Goal: Check status: Check status

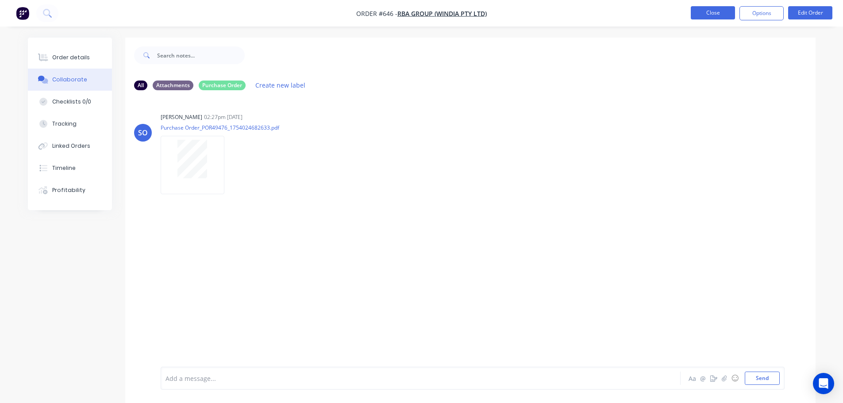
click at [734, 25] on nav "Order #646 - RBA Group (Windia Pty Ltd) Close Options Edit Order" at bounding box center [421, 13] width 843 height 27
click at [721, 16] on button "Close" at bounding box center [713, 12] width 44 height 13
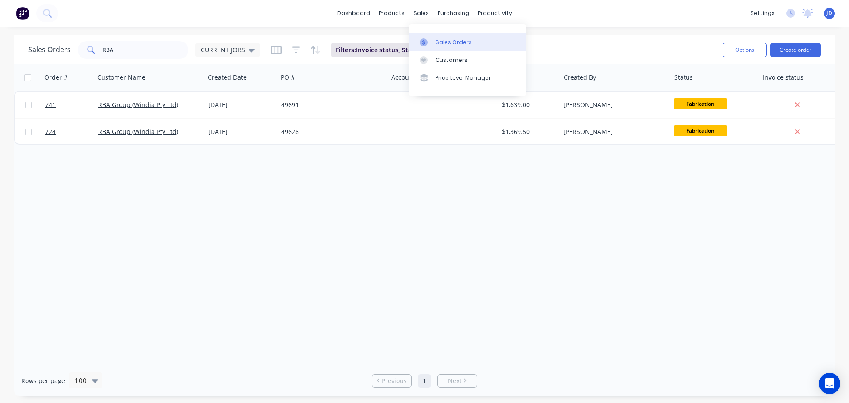
click at [434, 42] on link "Sales Orders" at bounding box center [467, 42] width 117 height 18
drag, startPoint x: 136, startPoint y: 53, endPoint x: 0, endPoint y: 4, distance: 144.4
click at [11, 36] on div "Sales Orders RBA CURRENT JOBS Filters: Invoice status, Status Reset Options Cre…" at bounding box center [424, 215] width 849 height 361
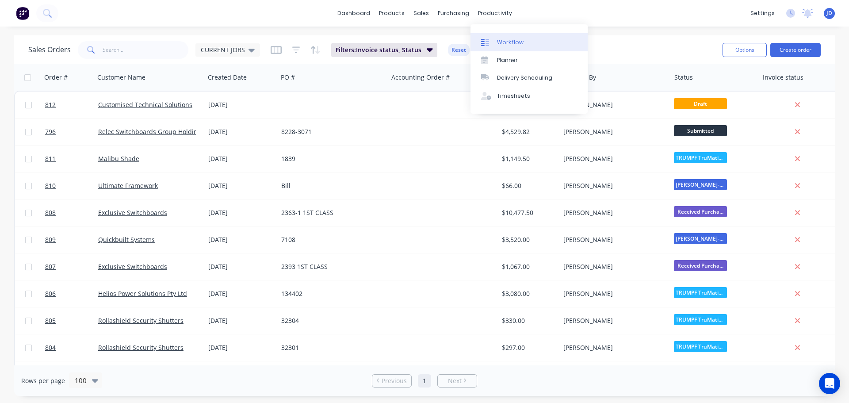
click at [499, 43] on div "Workflow" at bounding box center [510, 42] width 27 height 8
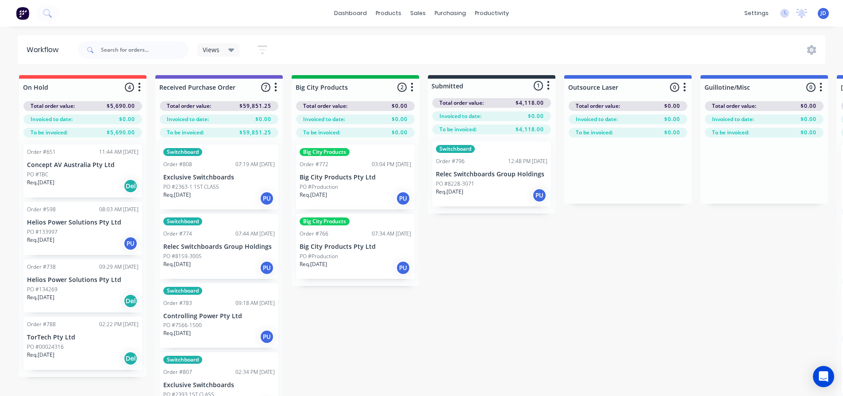
drag, startPoint x: 482, startPoint y: 229, endPoint x: 480, endPoint y: 224, distance: 5.3
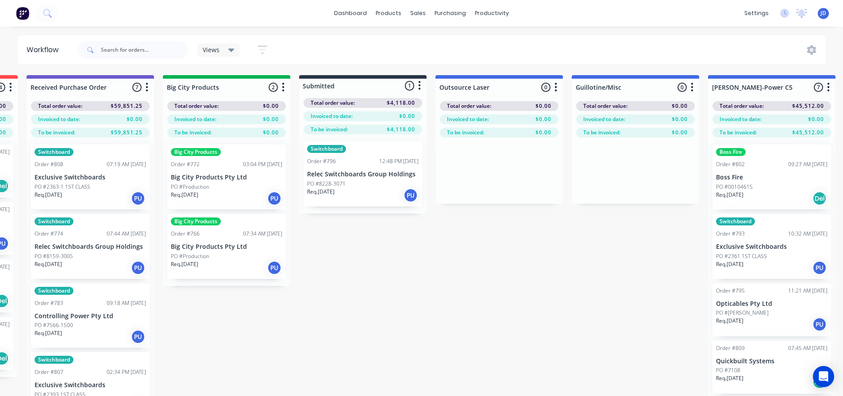
scroll to position [0, 236]
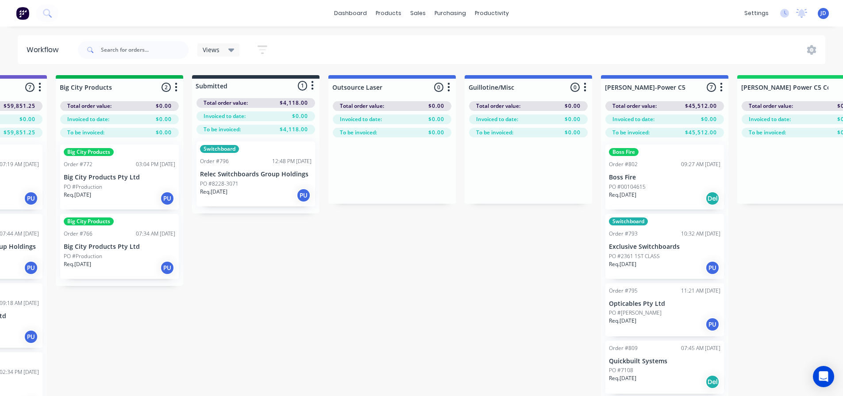
drag, startPoint x: 463, startPoint y: 243, endPoint x: 512, endPoint y: 242, distance: 49.1
click at [268, 180] on div "PO #8228-3071" at bounding box center [255, 184] width 111 height 8
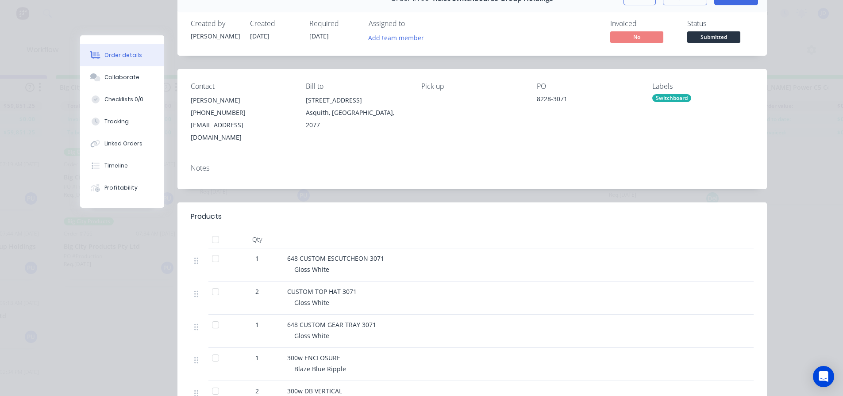
scroll to position [44, 0]
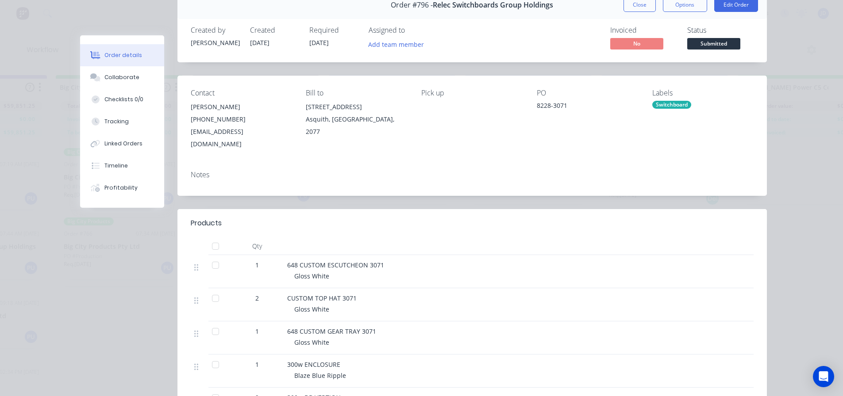
click at [703, 48] on span "Submitted" at bounding box center [713, 43] width 53 height 11
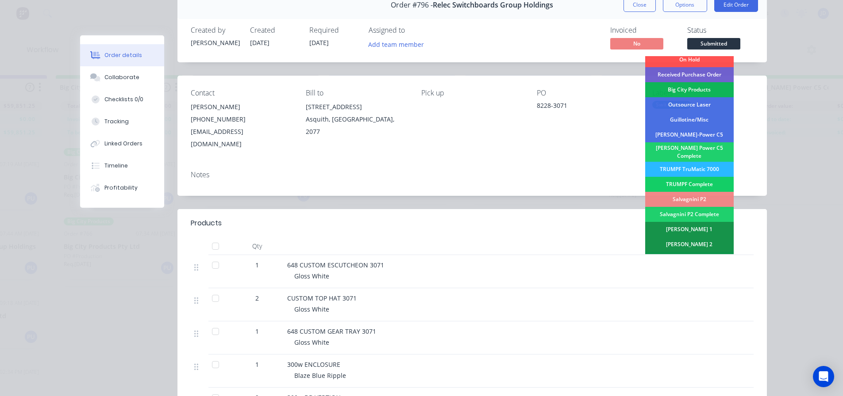
scroll to position [0, 0]
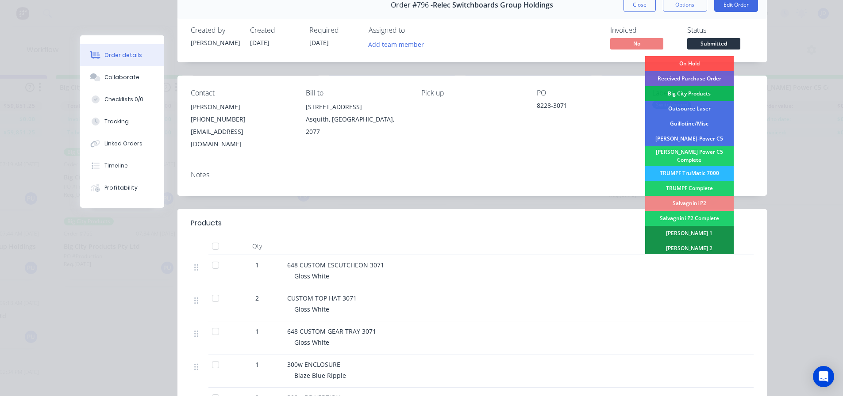
click at [702, 136] on div "[PERSON_NAME]-Power C5" at bounding box center [689, 138] width 88 height 15
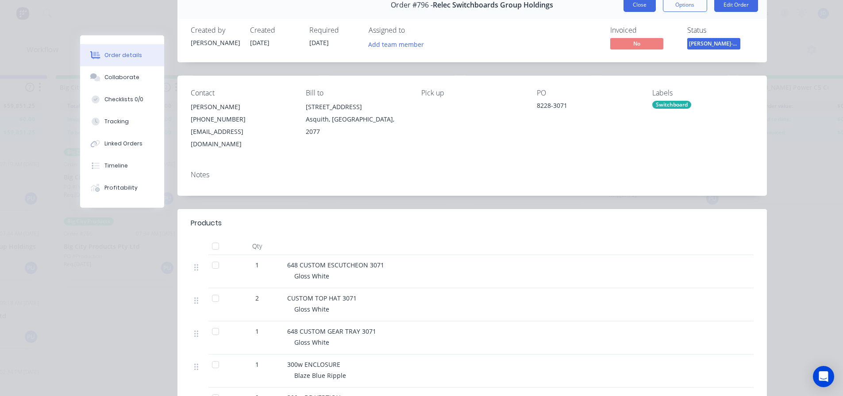
click at [642, 2] on button "Close" at bounding box center [639, 5] width 32 height 14
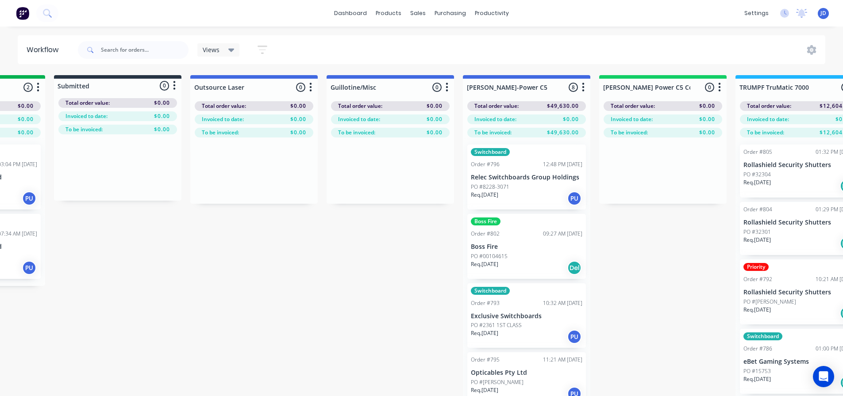
drag, startPoint x: 323, startPoint y: 230, endPoint x: 384, endPoint y: 232, distance: 60.2
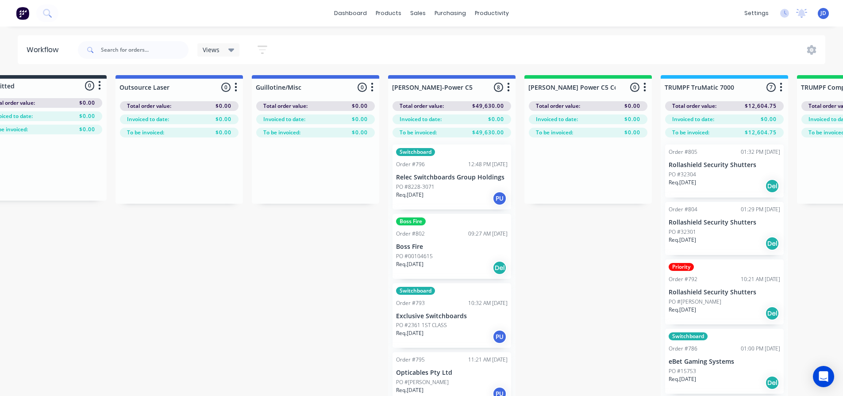
drag, startPoint x: 337, startPoint y: 246, endPoint x: 415, endPoint y: 219, distance: 82.4
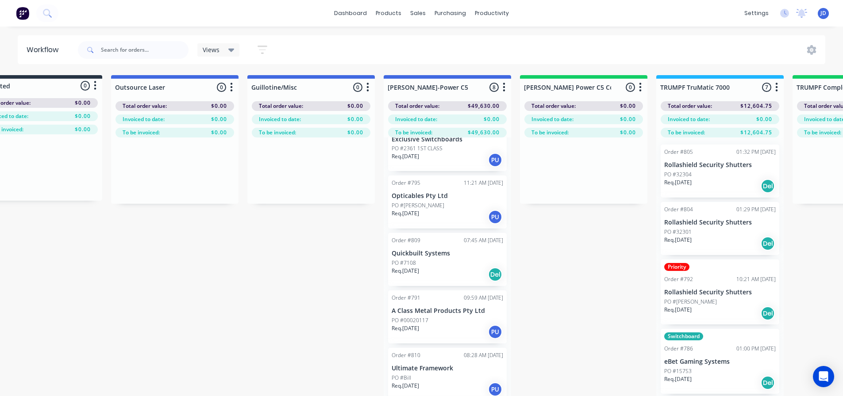
scroll to position [208, 0]
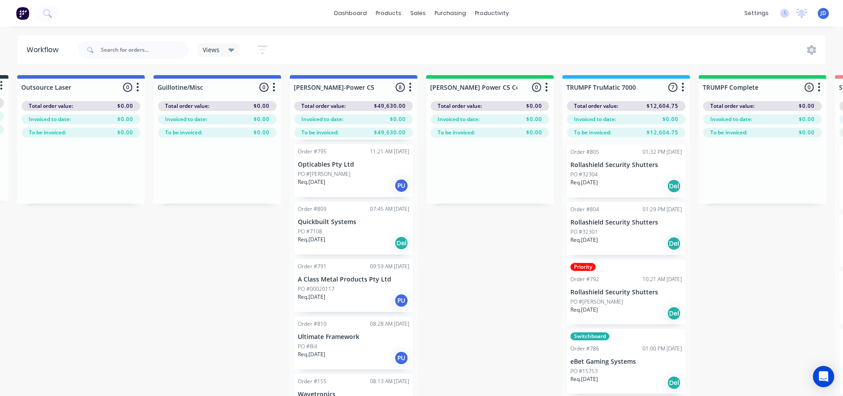
drag, startPoint x: 625, startPoint y: 285, endPoint x: 674, endPoint y: 263, distance: 54.3
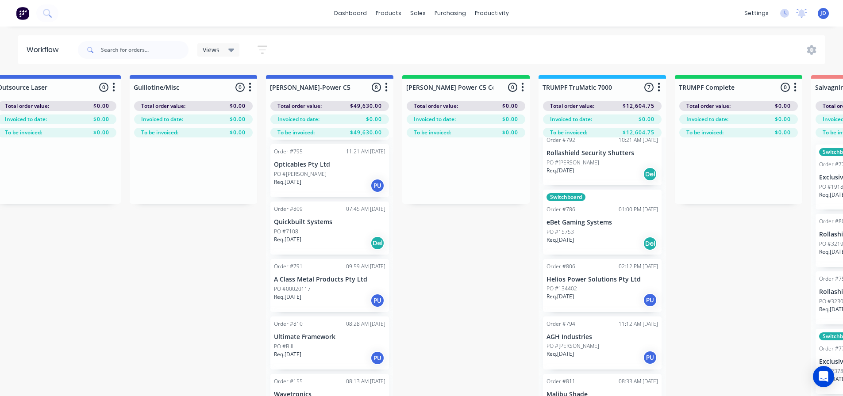
scroll to position [38, 571]
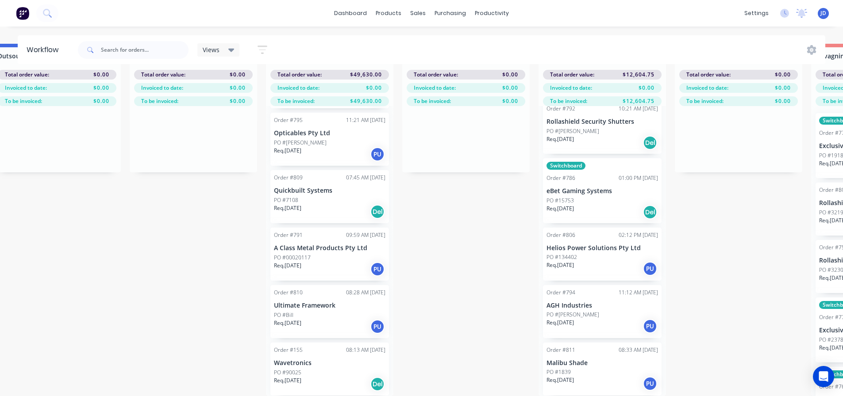
click at [586, 205] on div "Req. 23/09/25 Del" at bounding box center [601, 212] width 111 height 15
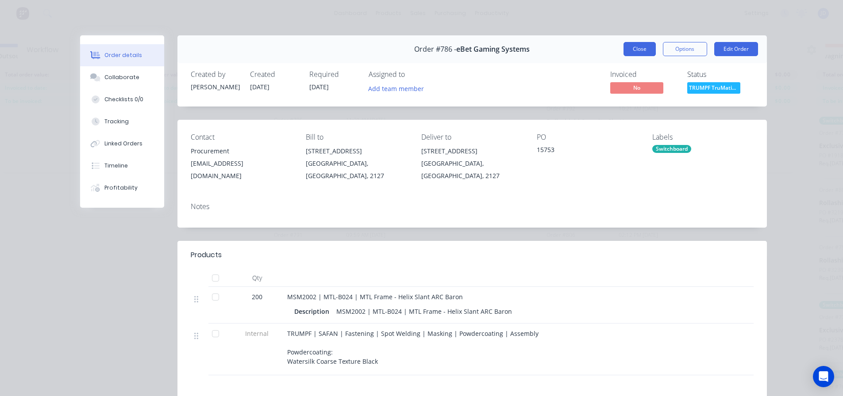
click at [634, 50] on button "Close" at bounding box center [639, 49] width 32 height 14
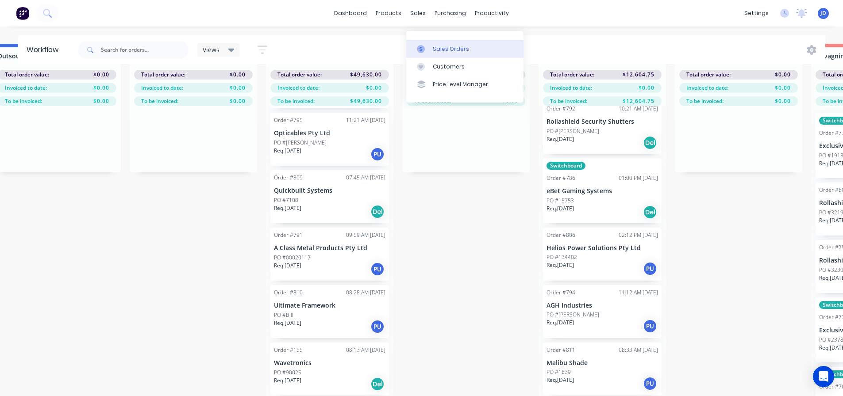
click at [430, 45] on div at bounding box center [423, 49] width 13 height 8
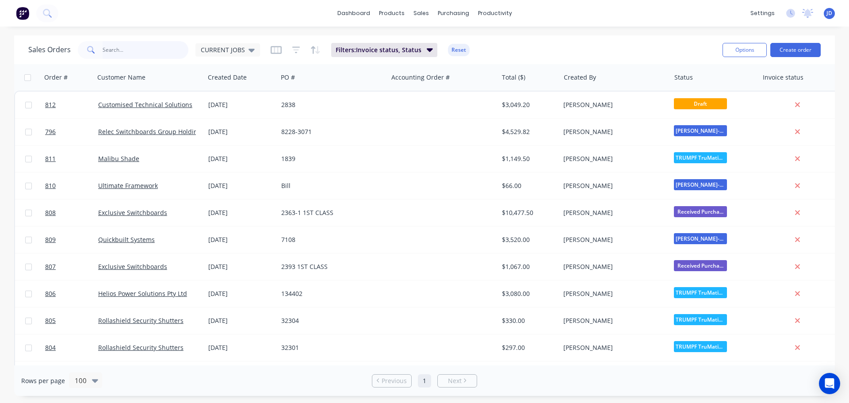
click at [127, 50] on input "text" at bounding box center [146, 50] width 86 height 18
type input "EBET"
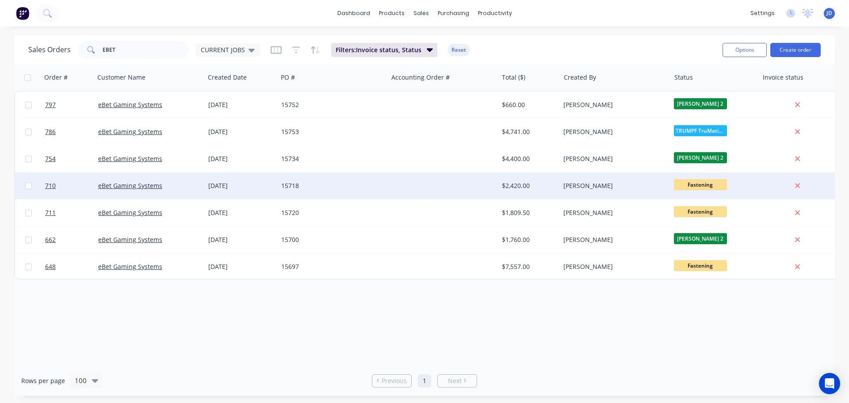
click at [344, 184] on div "15718" at bounding box center [330, 185] width 98 height 9
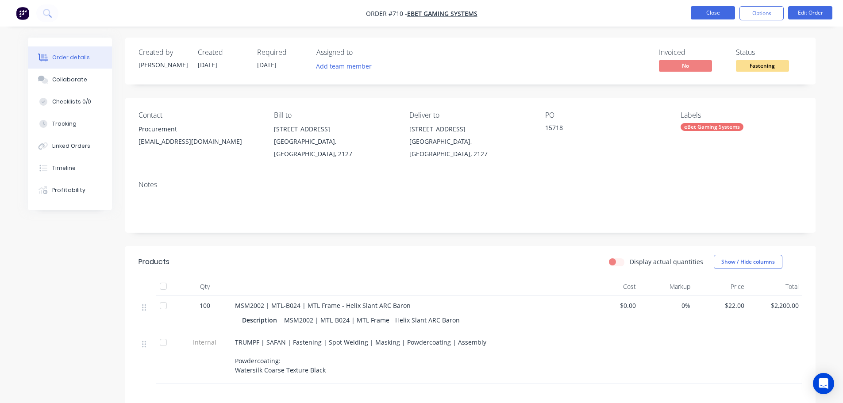
click at [716, 11] on button "Close" at bounding box center [713, 12] width 44 height 13
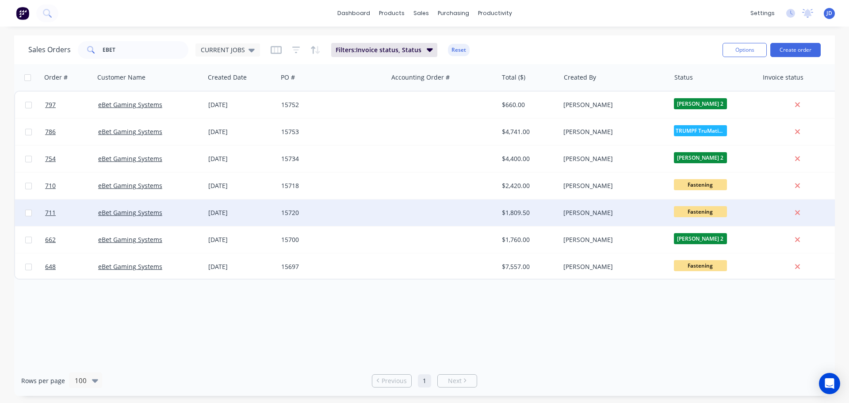
click at [522, 211] on div "$1,809.50" at bounding box center [528, 212] width 52 height 9
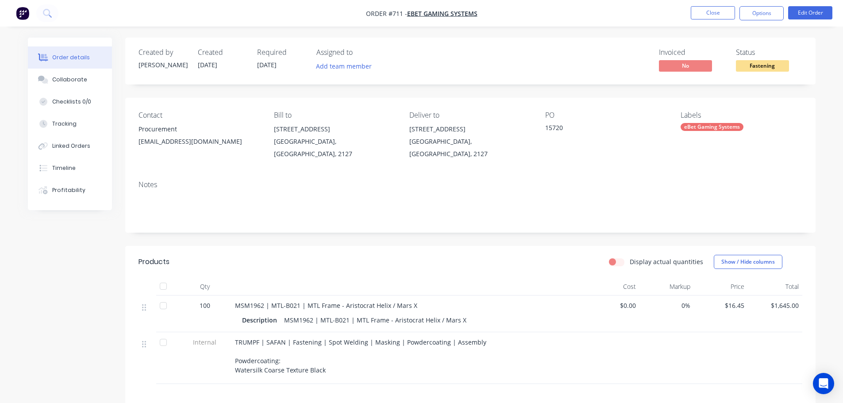
click at [698, 23] on nav "Order #711 - eBet Gaming Systems Close Options Edit Order" at bounding box center [421, 13] width 843 height 27
click at [699, 21] on nav "Order #711 - eBet Gaming Systems Close Options Edit Order" at bounding box center [421, 13] width 843 height 27
click at [699, 17] on button "Close" at bounding box center [713, 12] width 44 height 13
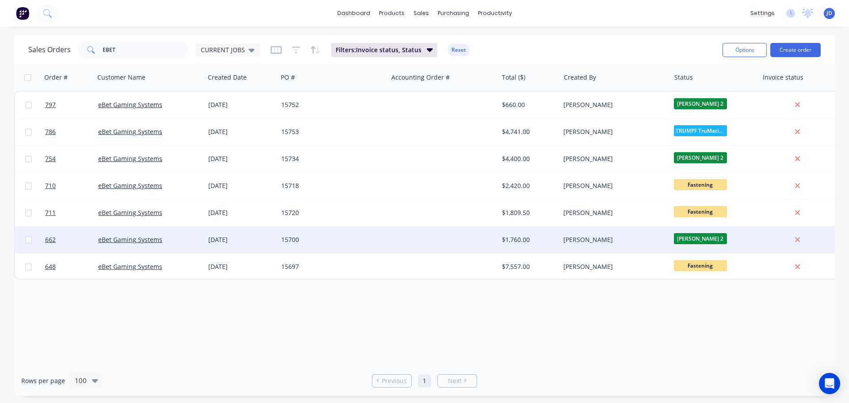
click at [469, 230] on div at bounding box center [443, 240] width 110 height 27
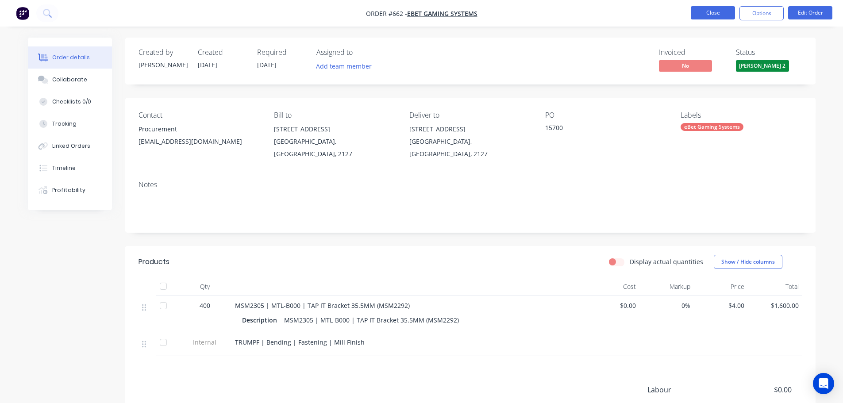
click at [716, 10] on button "Close" at bounding box center [713, 12] width 44 height 13
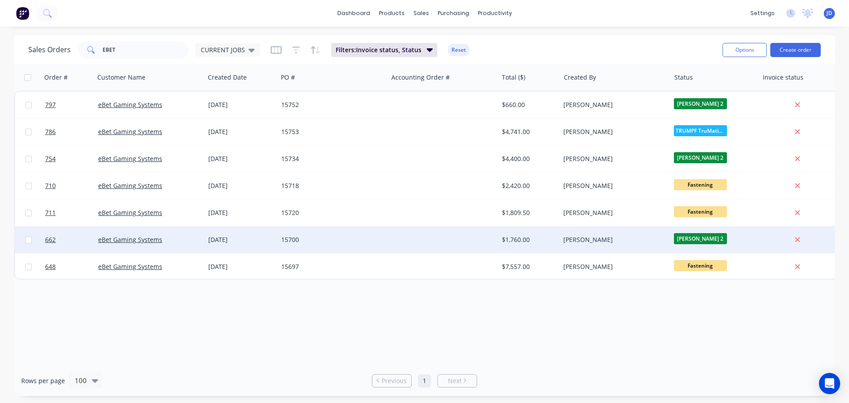
click at [698, 238] on span "[PERSON_NAME] 2" at bounding box center [700, 238] width 53 height 11
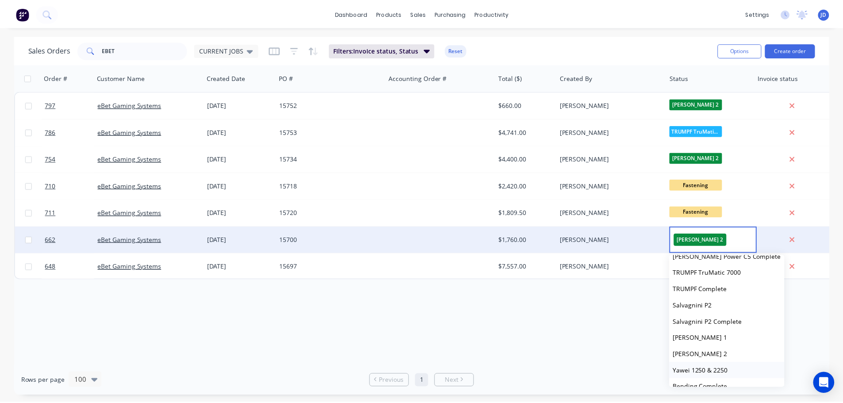
scroll to position [177, 0]
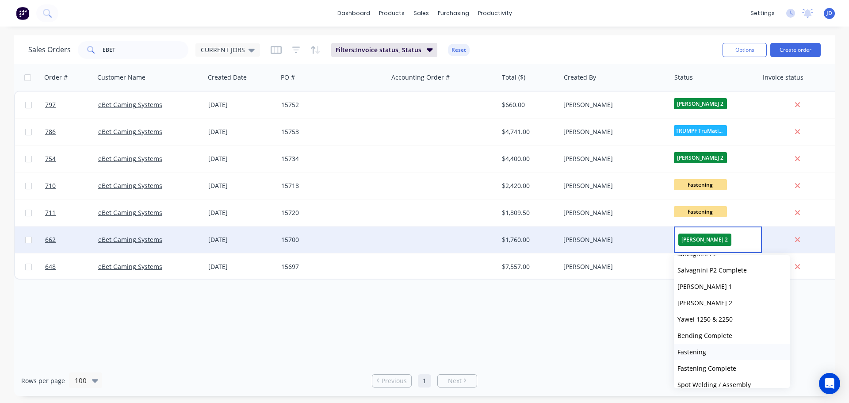
click at [712, 353] on button "Fastening" at bounding box center [732, 352] width 116 height 16
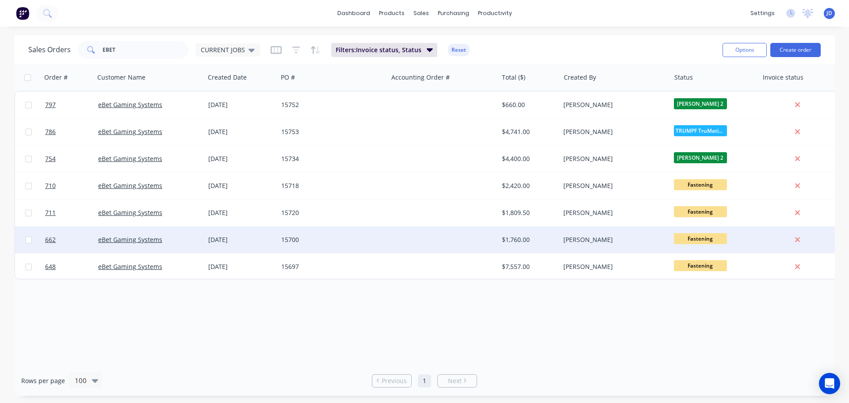
click at [309, 249] on div "15700" at bounding box center [333, 240] width 110 height 27
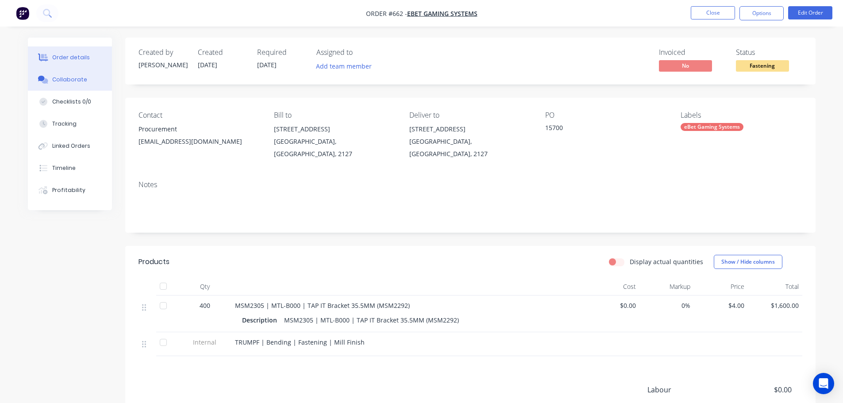
click at [89, 77] on button "Collaborate" at bounding box center [70, 80] width 84 height 22
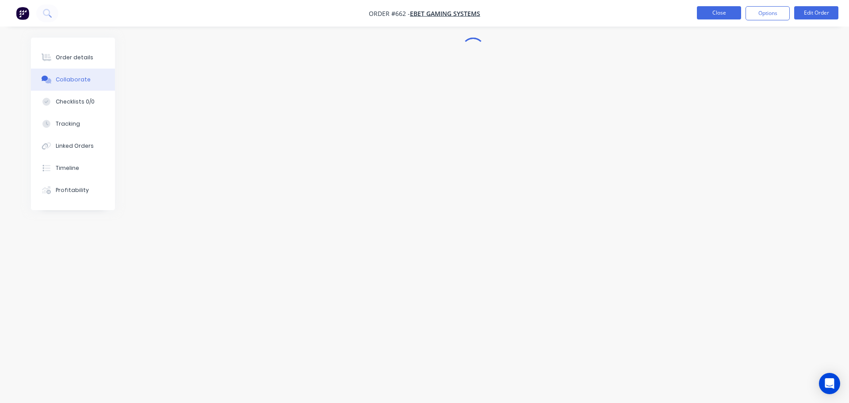
click at [722, 15] on button "Close" at bounding box center [719, 12] width 44 height 13
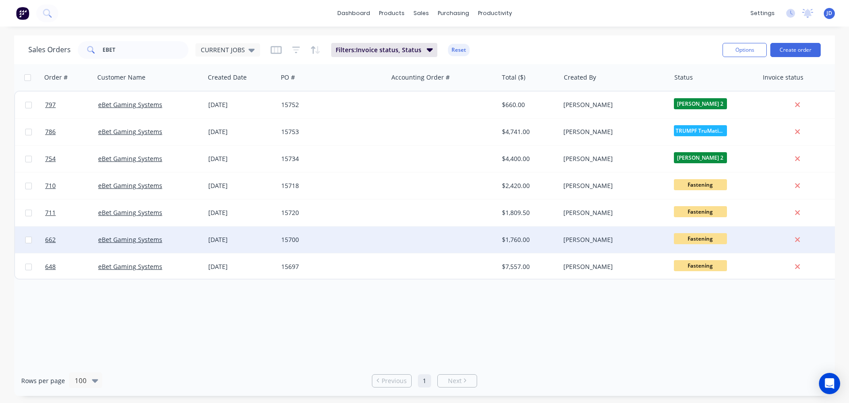
click at [451, 245] on div at bounding box center [443, 240] width 110 height 27
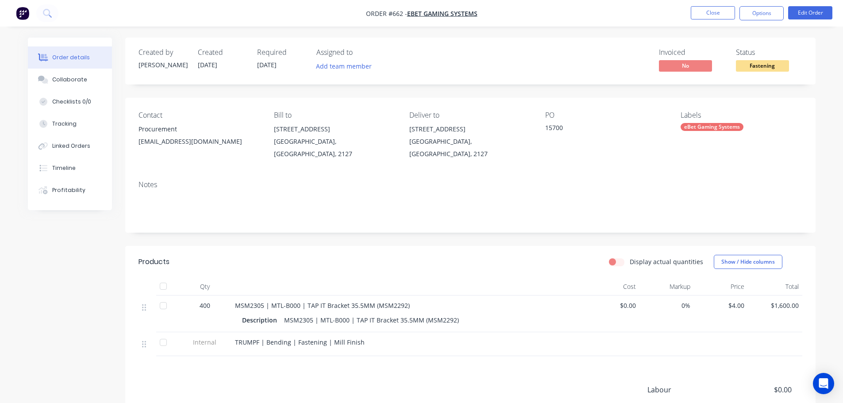
click at [353, 314] on div "MSM2305 | MTL-B000 | TAP IT Bracket 35.5MM (MSM2292)" at bounding box center [371, 320] width 182 height 13
click at [828, 11] on ul "Close Options Edit Order" at bounding box center [761, 13] width 163 height 14
click at [822, 9] on button "Edit Order" at bounding box center [810, 12] width 44 height 13
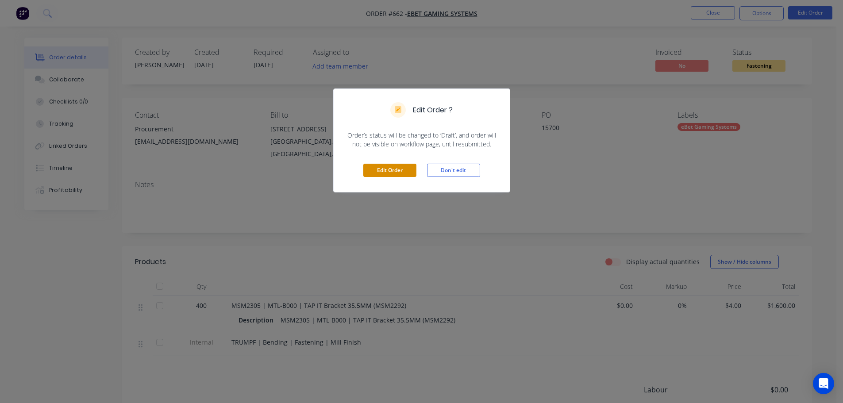
click at [406, 172] on button "Edit Order" at bounding box center [389, 170] width 53 height 13
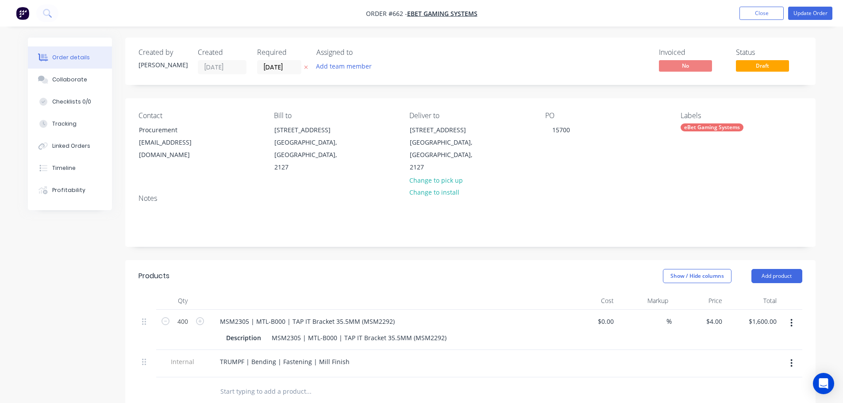
click at [791, 319] on icon "button" at bounding box center [792, 323] width 2 height 8
click at [747, 340] on div "Edit" at bounding box center [760, 346] width 68 height 13
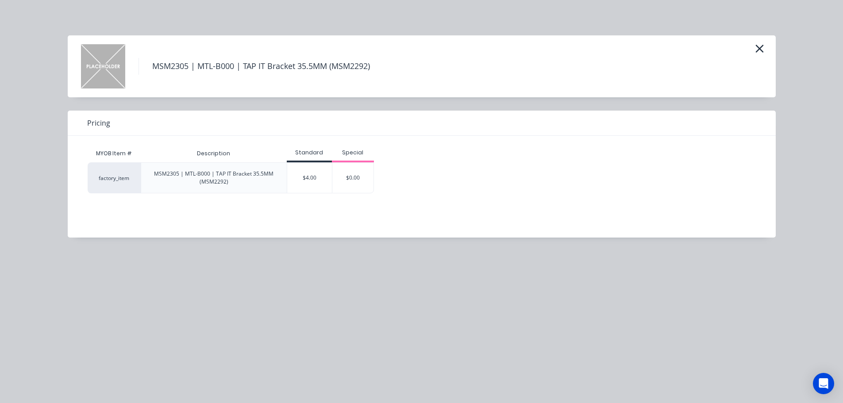
drag, startPoint x: 229, startPoint y: 181, endPoint x: 221, endPoint y: 180, distance: 7.6
click at [228, 181] on div "MSM2305 | MTL-B000 | TAP IT Bracket 35.5MM (MSM2292)" at bounding box center [213, 178] width 131 height 16
click at [215, 180] on div "MSM2305 | MTL-B000 | TAP IT Bracket 35.5MM (MSM2292)" at bounding box center [213, 178] width 131 height 16
click at [224, 181] on div "MSM2305 | MTL-B000 | TAP IT Bracket 35.5MM (MSM2292)" at bounding box center [213, 178] width 131 height 16
drag, startPoint x: 305, startPoint y: 72, endPoint x: 306, endPoint y: 64, distance: 8.5
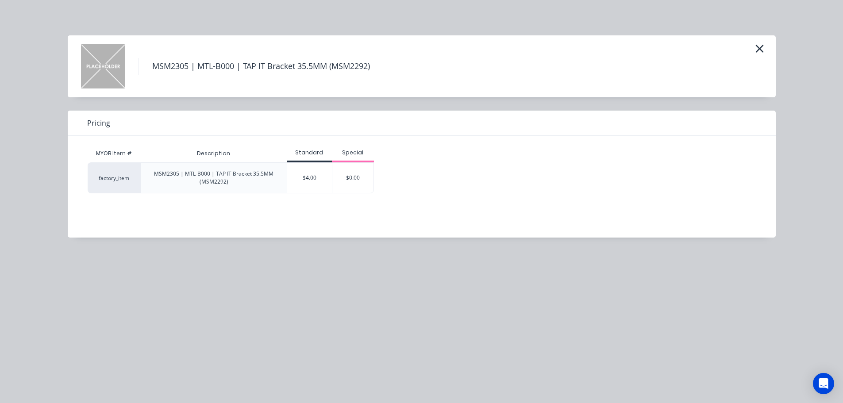
click at [304, 71] on h4 "MSM2305 | MTL-B000 | TAP IT Bracket 35.5MM (MSM2292)" at bounding box center [260, 66] width 245 height 17
click at [306, 66] on h4 "MSM2305 | MTL-B000 | TAP IT Bracket 35.5MM (MSM2292)" at bounding box center [260, 66] width 245 height 17
click at [373, 65] on h4 "MSM2305 | MTL-B000 | TAP IT Bracket 35.5MM (MSM2292)" at bounding box center [260, 66] width 245 height 17
click at [371, 66] on h4 "MSM2305 | MTL-B000 | TAP IT Bracket 35.5MM (MSM2292)" at bounding box center [260, 66] width 245 height 17
click at [186, 177] on div "MSM2305 | MTL-B000 | TAP IT Bracket 35.5MM (MSM2292)" at bounding box center [213, 178] width 131 height 16
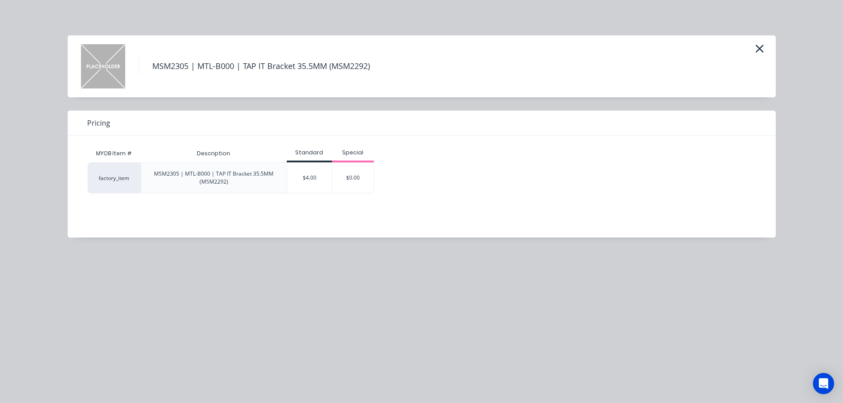
click at [110, 174] on div "factory_item" at bounding box center [114, 177] width 53 height 31
click at [309, 174] on div "$4.00" at bounding box center [309, 178] width 45 height 30
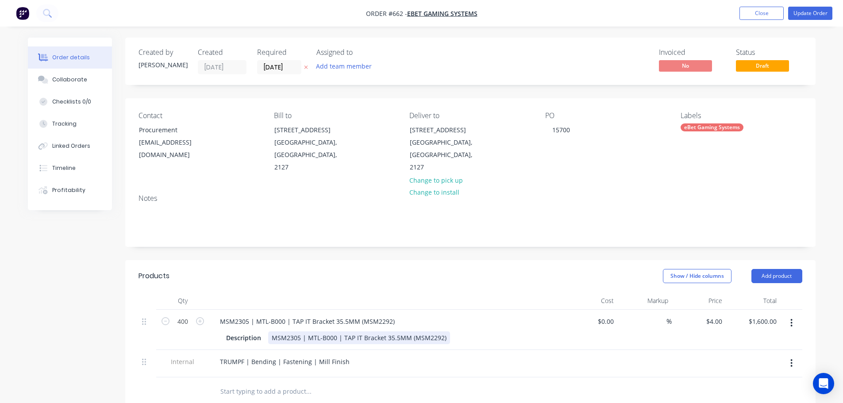
click at [442, 331] on div "MSM2305 | MTL-B000 | TAP IT Bracket 35.5MM (MSM2292)" at bounding box center [359, 337] width 182 height 13
drag, startPoint x: 490, startPoint y: 256, endPoint x: 494, endPoint y: 252, distance: 5.6
click at [492, 260] on header "Products Show / Hide columns Add product" at bounding box center [470, 276] width 690 height 32
click at [280, 331] on div "MSM2305 | MTL-B000 | TAP IT Bracket 35.5MM (MSM2292)" at bounding box center [359, 337] width 182 height 13
click at [301, 331] on div "MSM2305 | MTL-B000 | TAP IT Bracket 35.5MM (MSM2292)" at bounding box center [359, 337] width 182 height 13
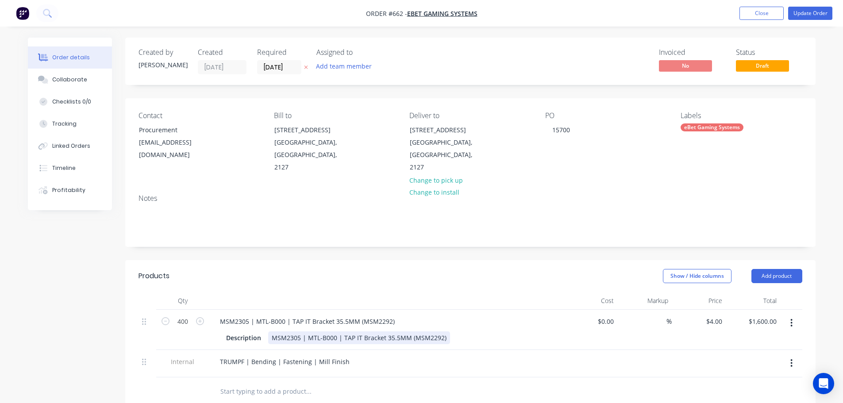
click at [269, 331] on div "MSM2305 | MTL-B000 | TAP IT Bracket 35.5MM (MSM2292)" at bounding box center [359, 337] width 182 height 13
click at [391, 315] on div "MSM2305 | MTL-B000 | TAP IT Bracket 35.5MM (MSM2292)" at bounding box center [307, 321] width 189 height 13
click at [743, 10] on button "Close" at bounding box center [761, 13] width 44 height 13
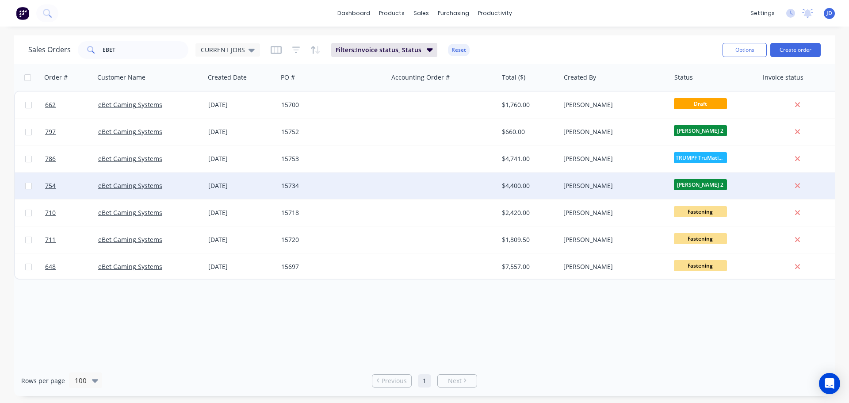
click at [308, 179] on div "15734" at bounding box center [333, 186] width 110 height 27
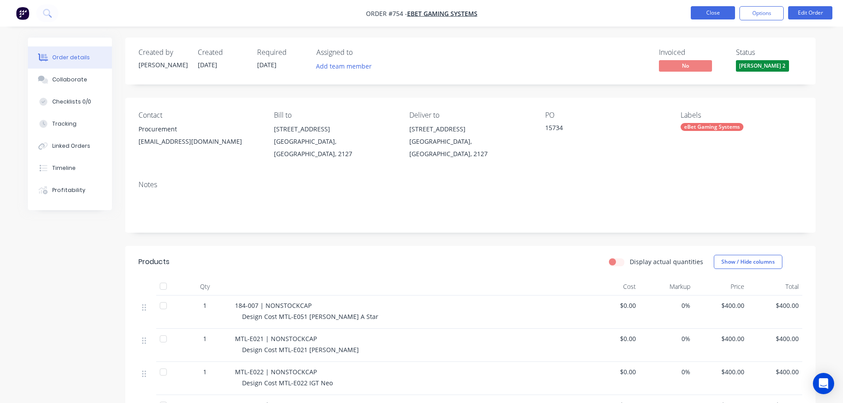
click at [715, 17] on button "Close" at bounding box center [713, 12] width 44 height 13
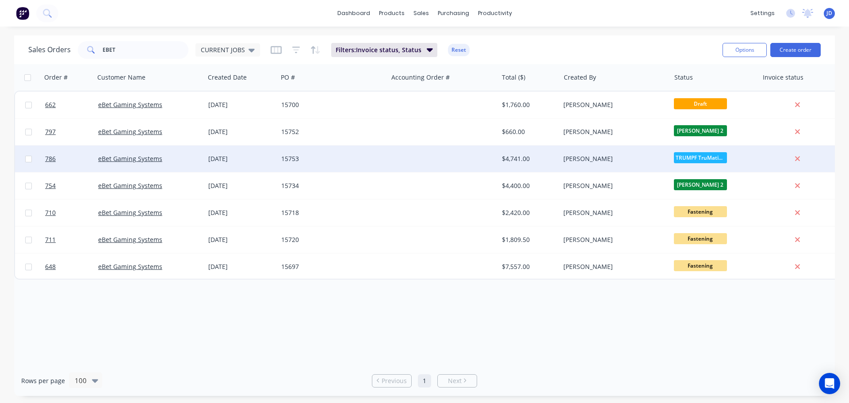
click at [401, 160] on div at bounding box center [443, 159] width 110 height 27
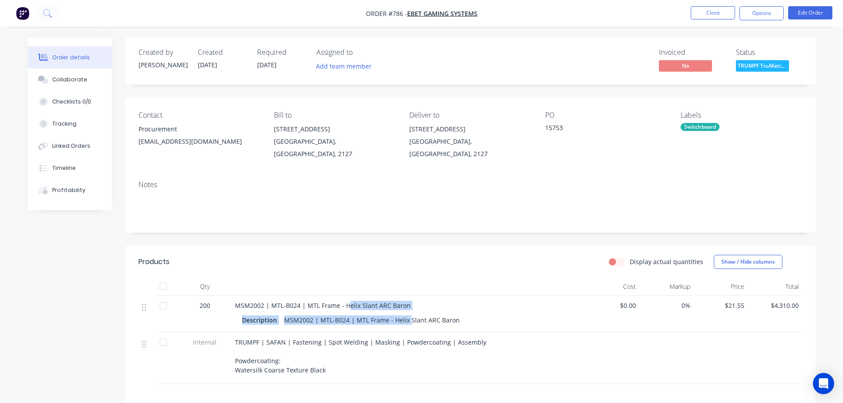
drag, startPoint x: 392, startPoint y: 313, endPoint x: 349, endPoint y: 298, distance: 46.3
click at [349, 298] on div "MSM2002 | MTL-B024 | MTL Frame - Helix Slant ARC Baron Description MSM2002 | MT…" at bounding box center [408, 314] width 354 height 37
click at [690, 17] on ul "Close Options Edit Order" at bounding box center [761, 13] width 163 height 14
click at [717, 4] on nav "Order #786 - eBet Gaming Systems Close Options Edit Order" at bounding box center [421, 13] width 843 height 27
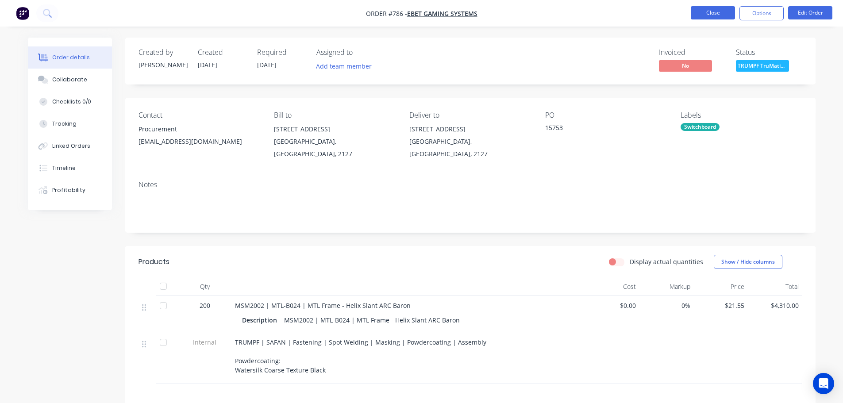
click at [711, 15] on button "Close" at bounding box center [713, 12] width 44 height 13
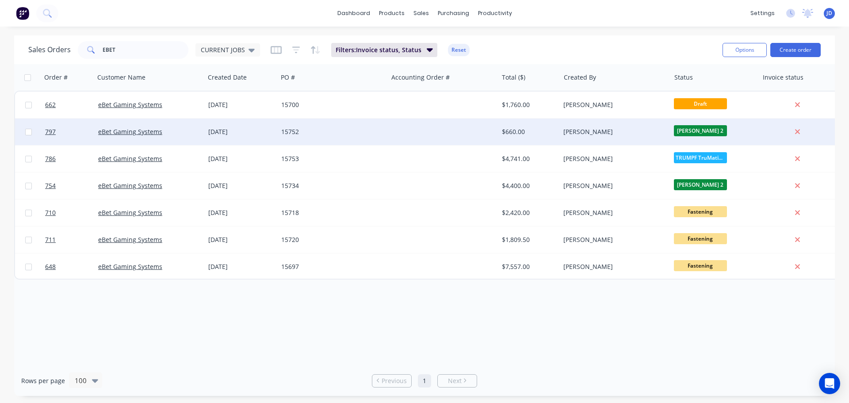
click at [395, 131] on div at bounding box center [443, 132] width 110 height 27
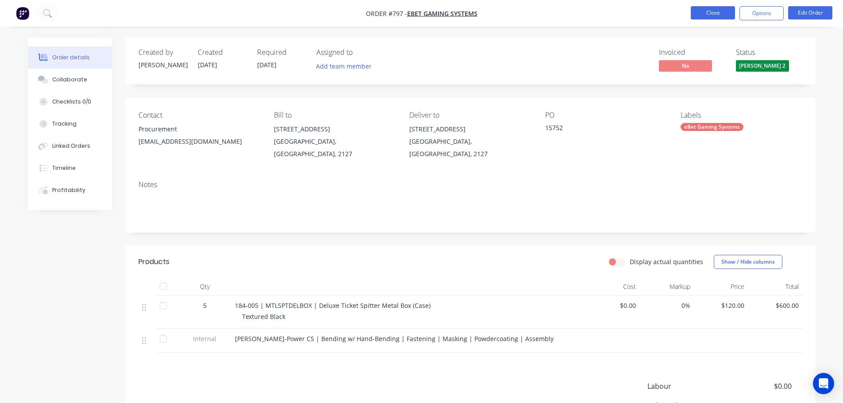
click at [716, 13] on button "Close" at bounding box center [713, 12] width 44 height 13
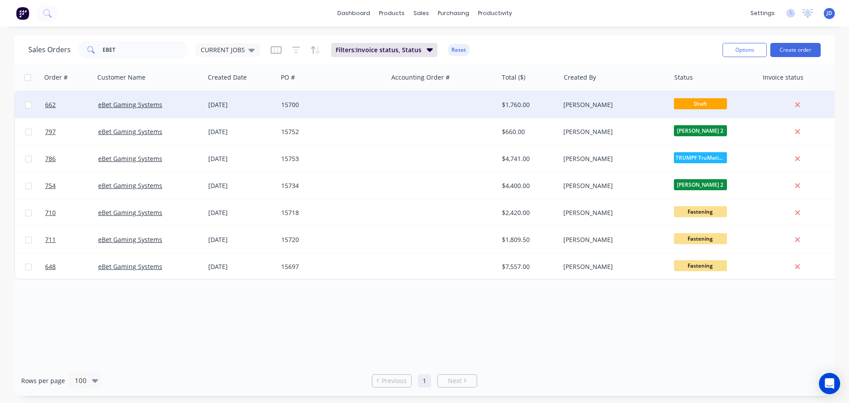
click at [460, 110] on div at bounding box center [443, 105] width 110 height 27
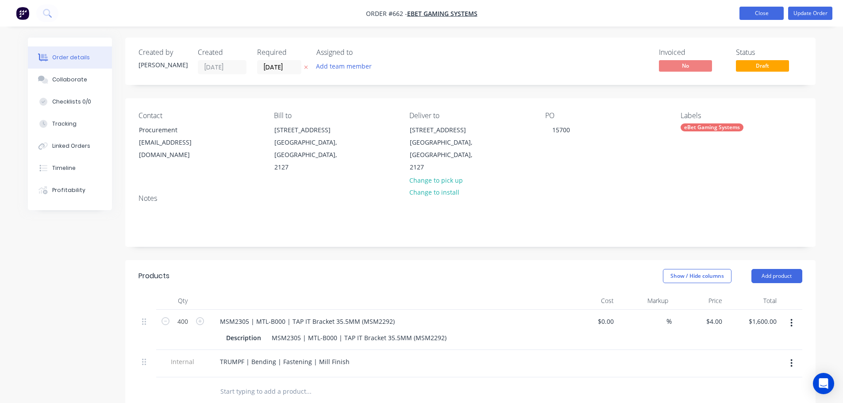
click at [761, 11] on button "Close" at bounding box center [761, 13] width 44 height 13
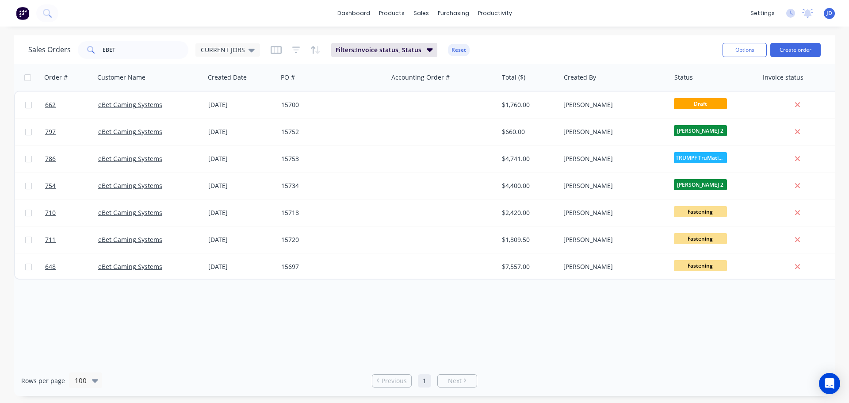
click at [499, 335] on div "Order # Customer Name Created Date PO # Accounting Order # Total ($) Created By…" at bounding box center [424, 214] width 821 height 301
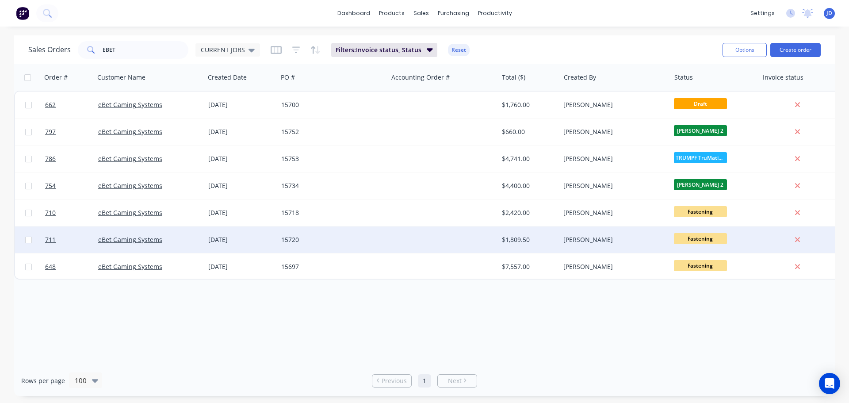
click at [380, 240] on div "15720" at bounding box center [332, 239] width 103 height 9
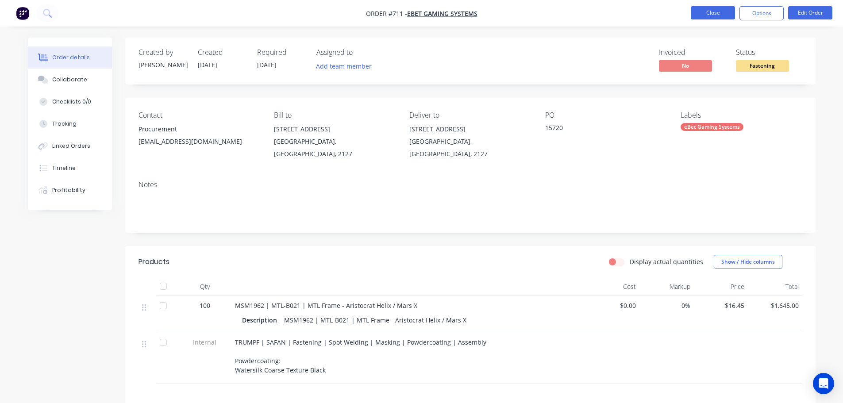
click at [710, 7] on nav "Order #711 - eBet Gaming Systems Close Options Edit Order" at bounding box center [421, 13] width 843 height 27
click at [707, 12] on button "Close" at bounding box center [713, 12] width 44 height 13
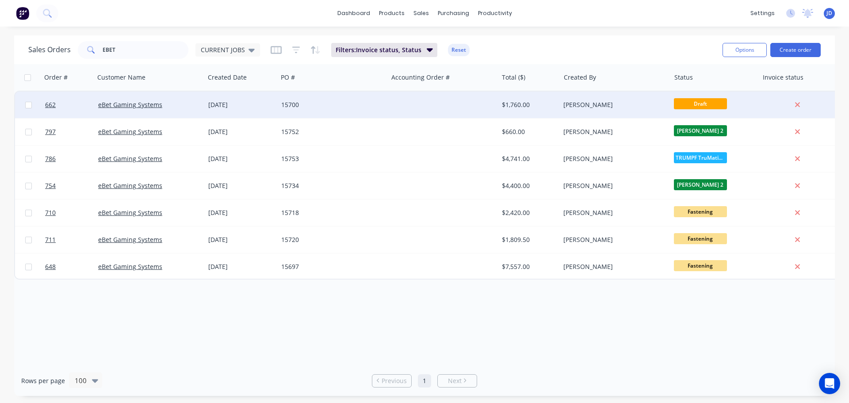
click at [660, 99] on div "[PERSON_NAME]" at bounding box center [615, 105] width 110 height 27
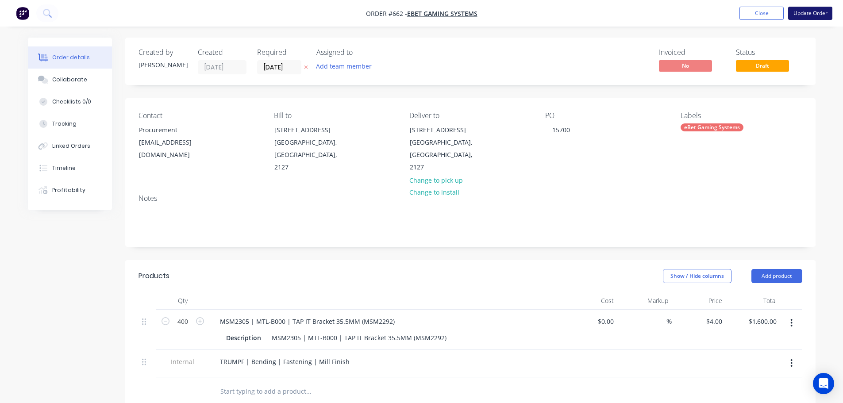
click at [805, 7] on button "Update Order" at bounding box center [810, 13] width 44 height 13
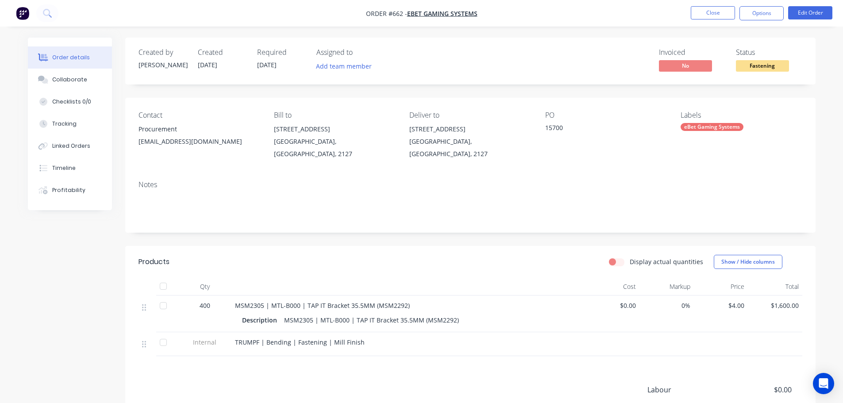
click at [697, 20] on li "Close" at bounding box center [713, 13] width 44 height 14
click at [703, 6] on nav "Order #662 - eBet Gaming Systems Close Options Edit Order" at bounding box center [421, 13] width 843 height 27
click at [703, 10] on button "Close" at bounding box center [713, 12] width 44 height 13
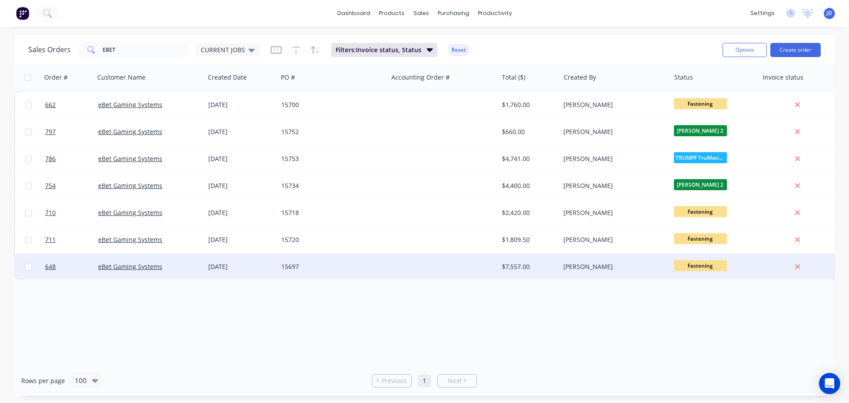
click at [307, 265] on div "15697" at bounding box center [330, 266] width 98 height 9
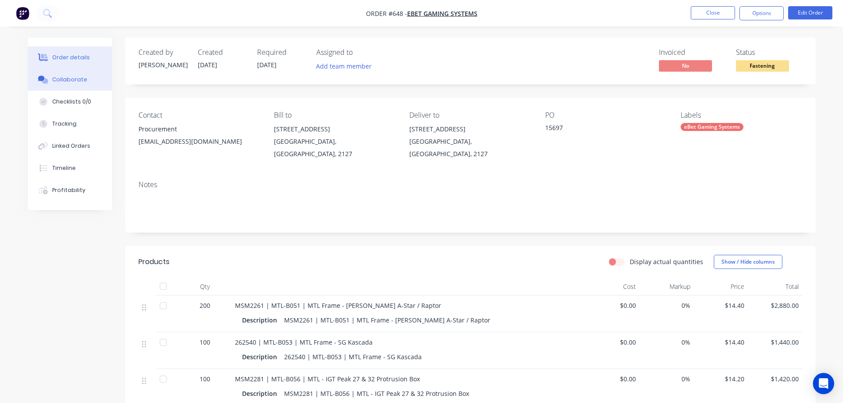
click at [69, 84] on button "Collaborate" at bounding box center [70, 80] width 84 height 22
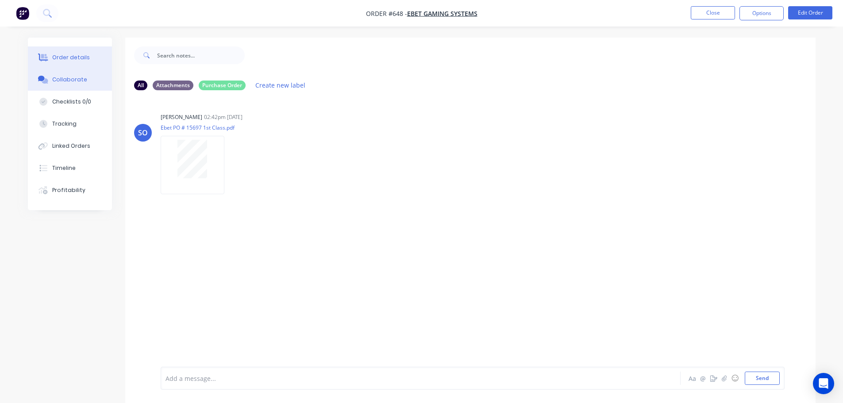
click at [76, 60] on div "Order details" at bounding box center [71, 58] width 38 height 8
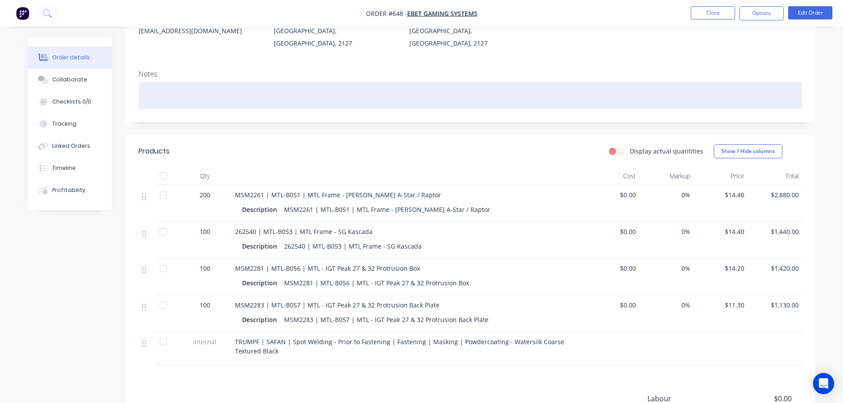
scroll to position [133, 0]
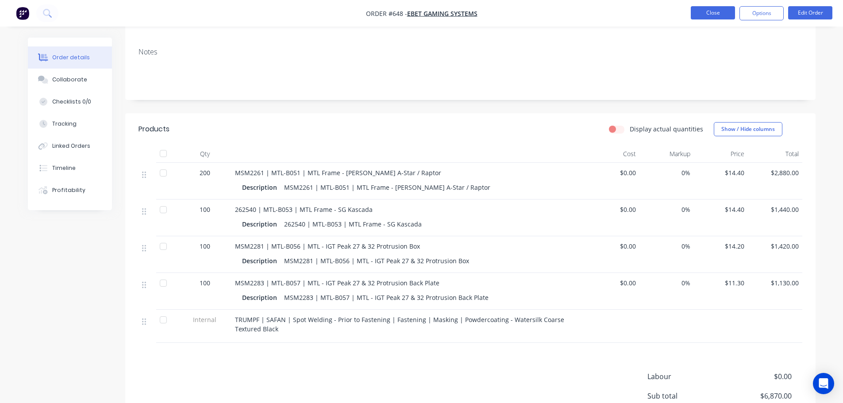
click at [713, 11] on button "Close" at bounding box center [713, 12] width 44 height 13
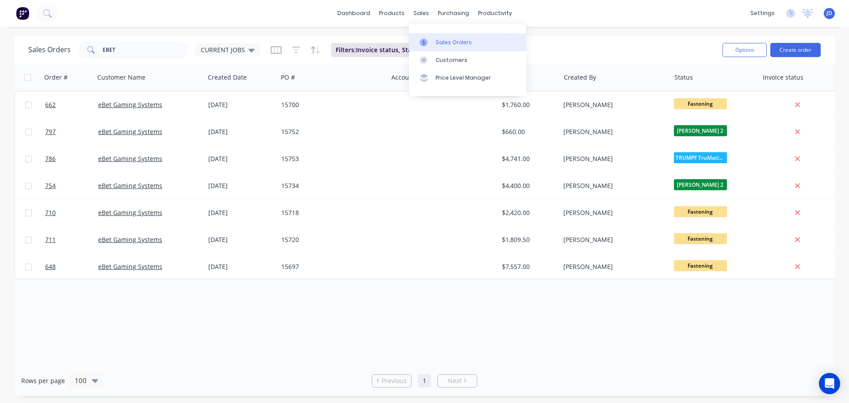
click at [445, 37] on link "Sales Orders" at bounding box center [467, 42] width 117 height 18
drag, startPoint x: 433, startPoint y: 32, endPoint x: 430, endPoint y: 41, distance: 9.8
click at [433, 34] on div "Sales Orders Customers Price Level Manager" at bounding box center [467, 59] width 117 height 71
click at [429, 42] on div at bounding box center [426, 42] width 13 height 8
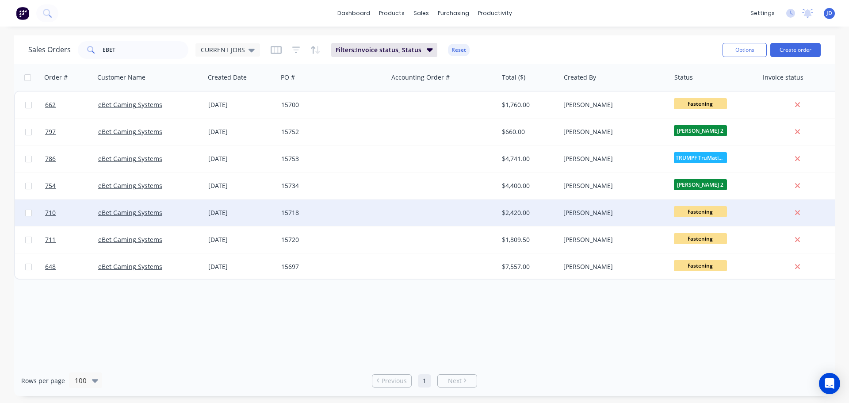
click at [697, 215] on span "Fastening" at bounding box center [700, 211] width 53 height 11
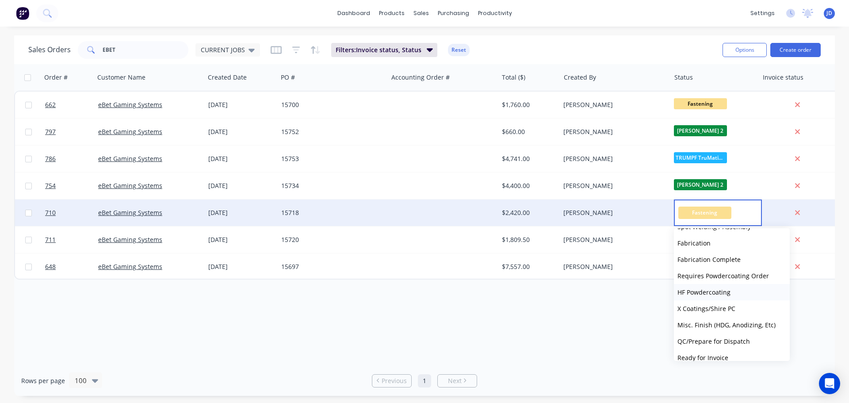
scroll to position [310, 0]
click at [718, 290] on span "HF Powdercoating" at bounding box center [704, 290] width 53 height 8
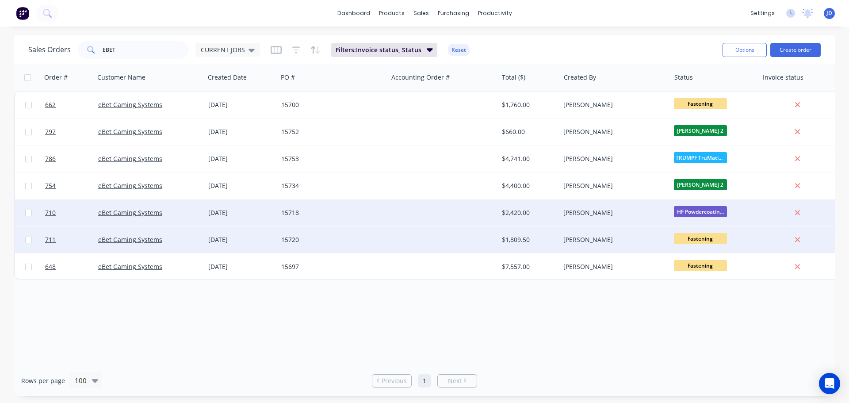
click at [702, 237] on span "Fastening" at bounding box center [700, 238] width 53 height 11
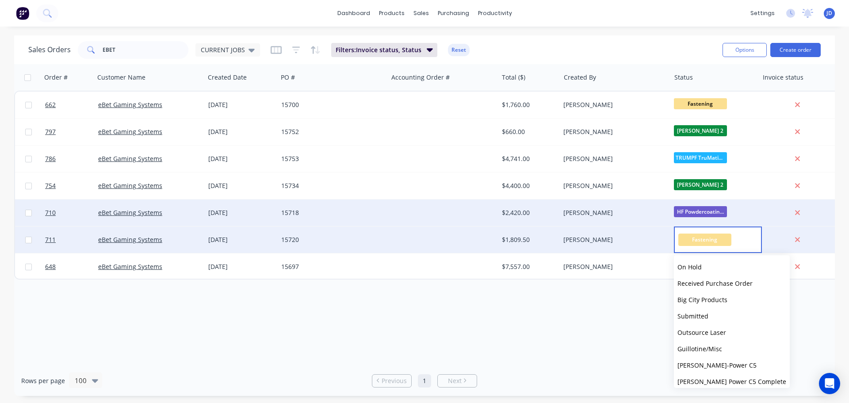
click at [703, 238] on span "Fastening" at bounding box center [705, 240] width 53 height 12
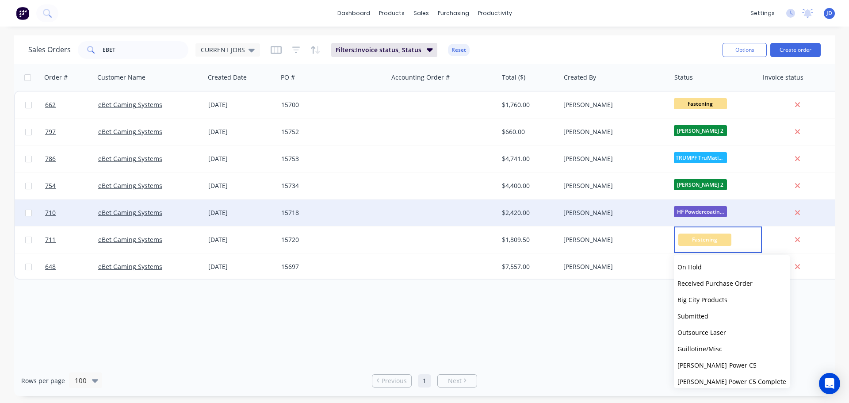
click at [588, 367] on div "Rows per page 100 Previous 1 Next" at bounding box center [424, 380] width 821 height 31
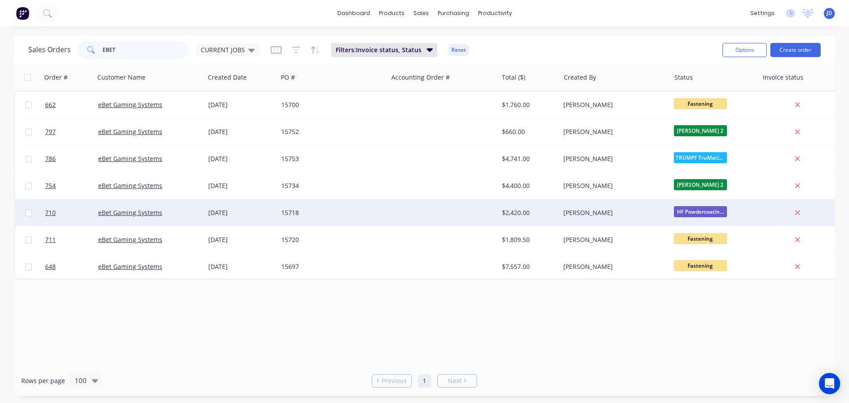
drag, startPoint x: 172, startPoint y: 42, endPoint x: 5, endPoint y: 16, distance: 168.8
click at [12, 25] on div "dashboard products sales purchasing productivity dashboard products Product Cat…" at bounding box center [424, 201] width 849 height 403
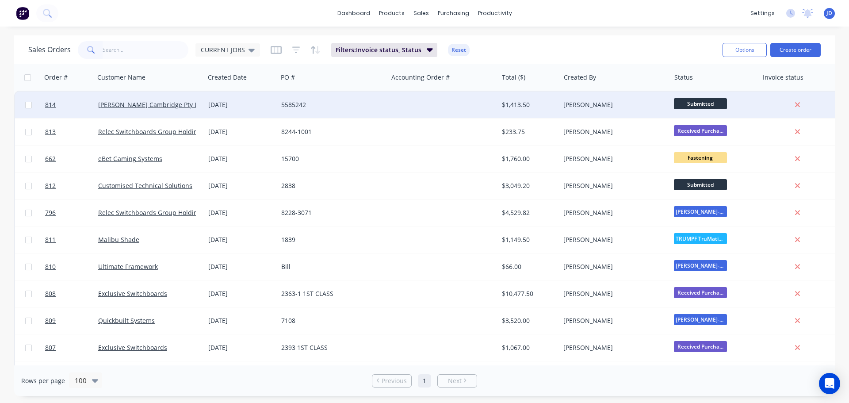
click at [713, 110] on div "Submitted" at bounding box center [712, 104] width 77 height 13
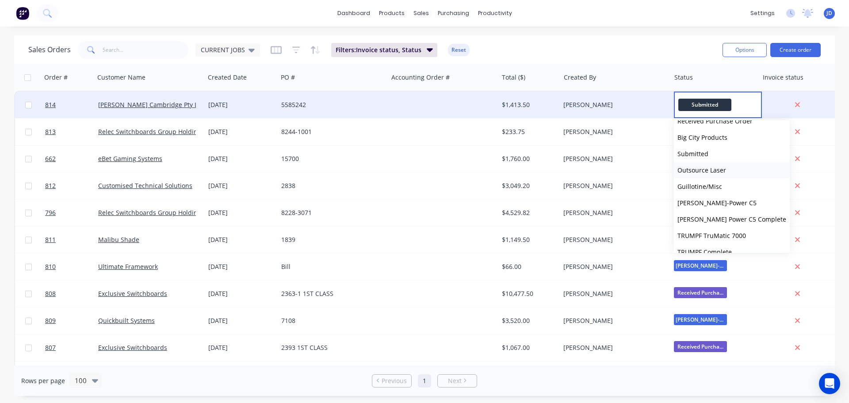
scroll to position [88, 0]
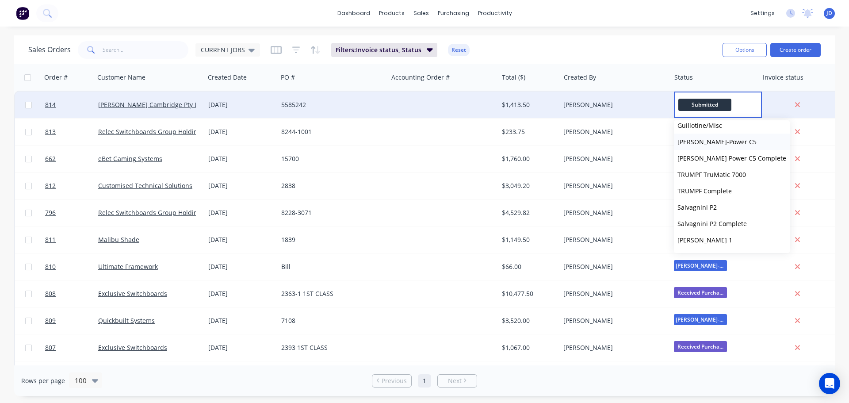
click at [713, 141] on span "[PERSON_NAME]-Power C5" at bounding box center [717, 142] width 79 height 8
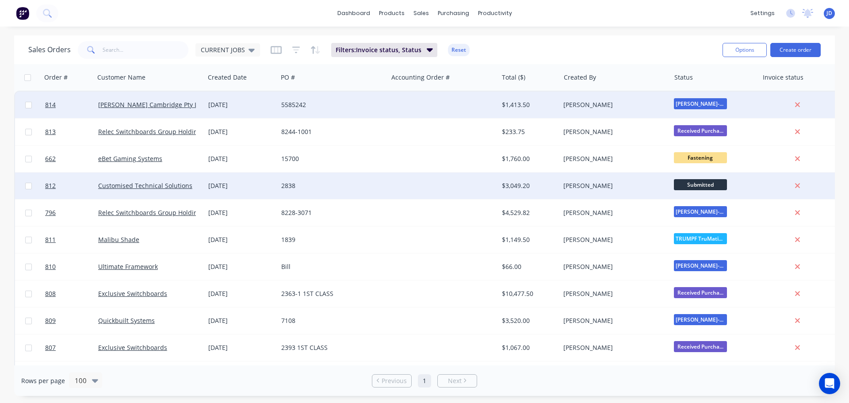
click at [703, 185] on span "Submitted" at bounding box center [700, 184] width 53 height 11
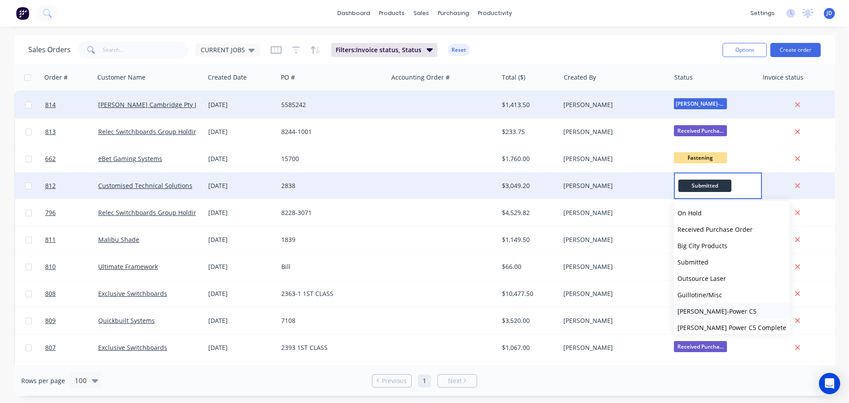
click at [715, 309] on span "[PERSON_NAME]-Power C5" at bounding box center [717, 311] width 79 height 8
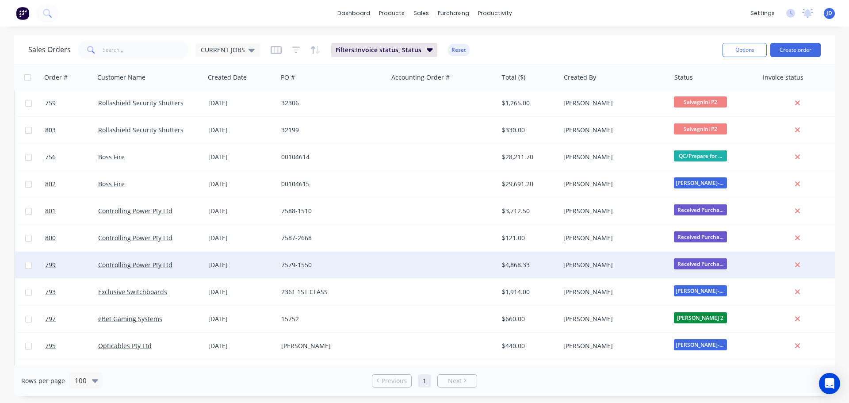
scroll to position [354, 0]
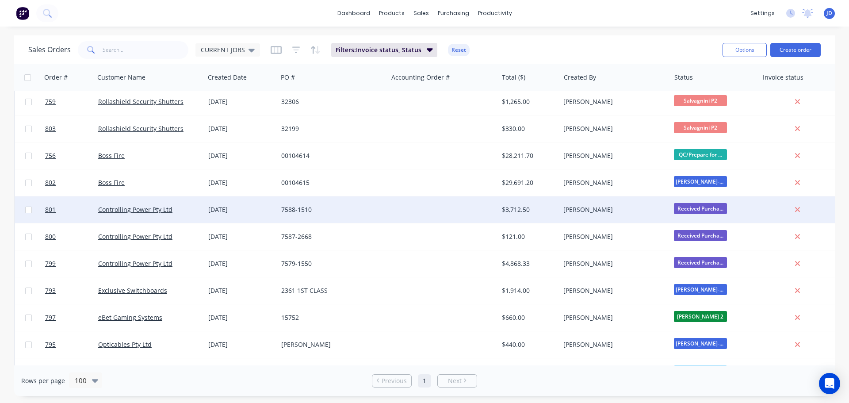
click at [560, 222] on div "801 Controlling Power Pty Ltd 10 Sep 2025 7588-1510 $3,712.50 Shane O'Grady Rec…" at bounding box center [428, 209] width 826 height 27
click at [592, 217] on div "[PERSON_NAME]" at bounding box center [615, 209] width 110 height 27
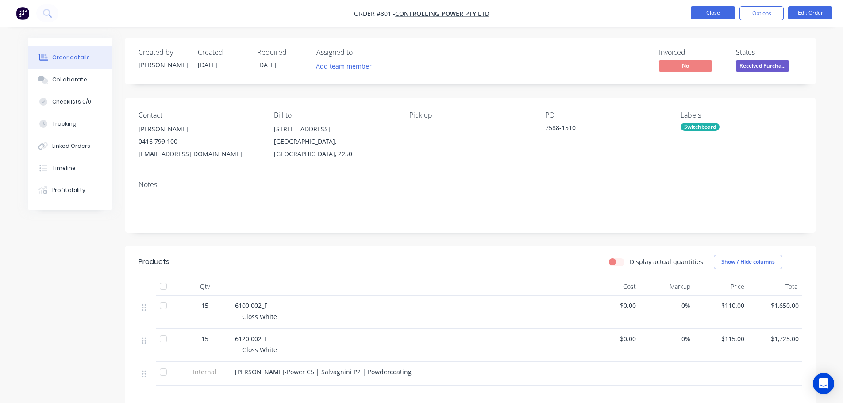
click at [720, 12] on button "Close" at bounding box center [713, 12] width 44 height 13
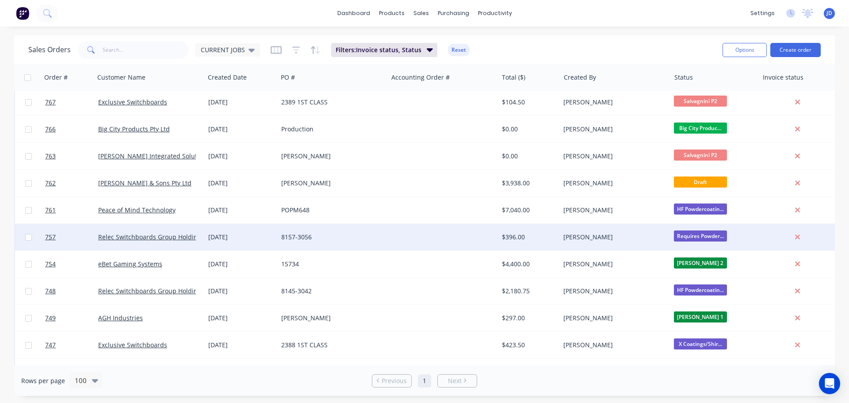
scroll to position [1239, 0]
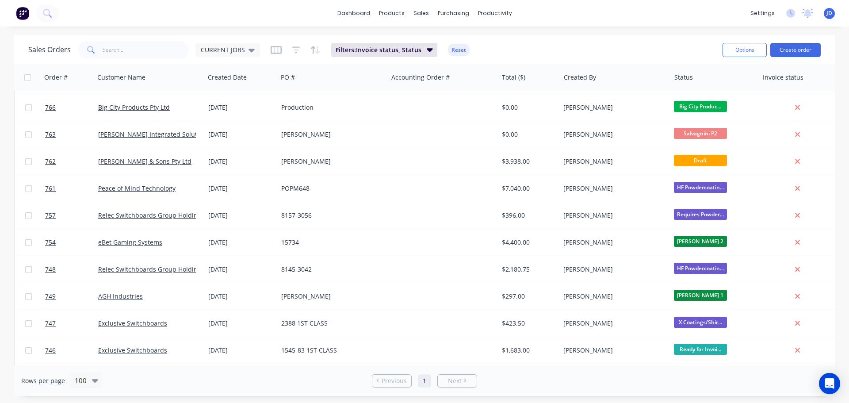
click at [714, 388] on div "Rows per page 100 Previous 1 Next" at bounding box center [424, 380] width 821 height 31
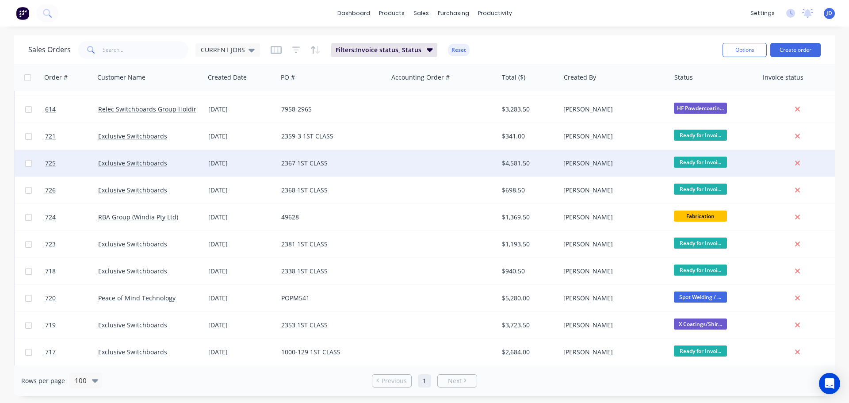
scroll to position [1814, 0]
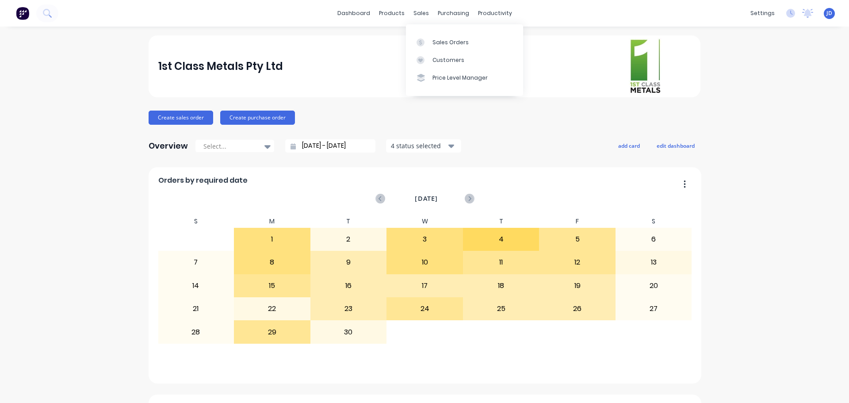
click at [423, 45] on icon at bounding box center [421, 42] width 8 height 8
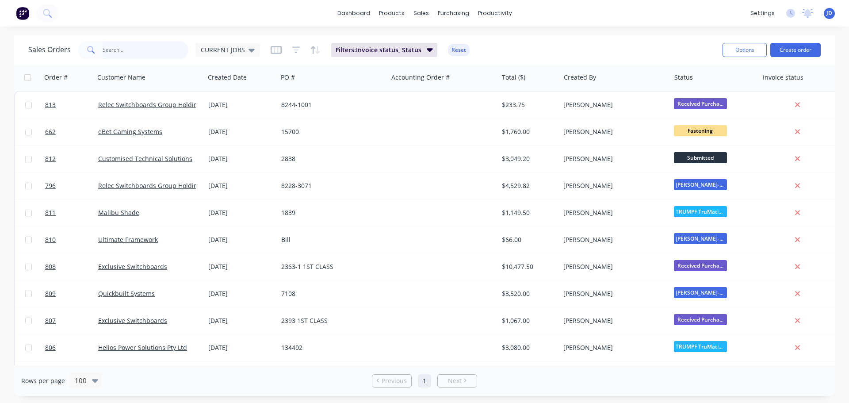
drag, startPoint x: 158, startPoint y: 55, endPoint x: 176, endPoint y: 45, distance: 20.6
click at [160, 55] on input "text" at bounding box center [146, 50] width 86 height 18
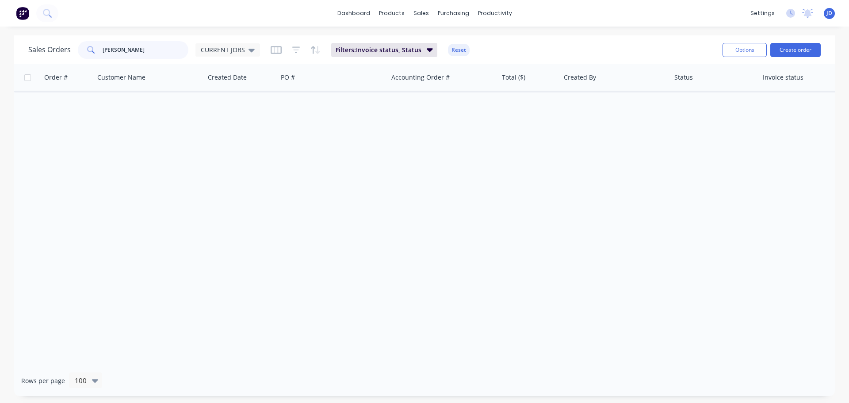
type input "[PERSON_NAME]"
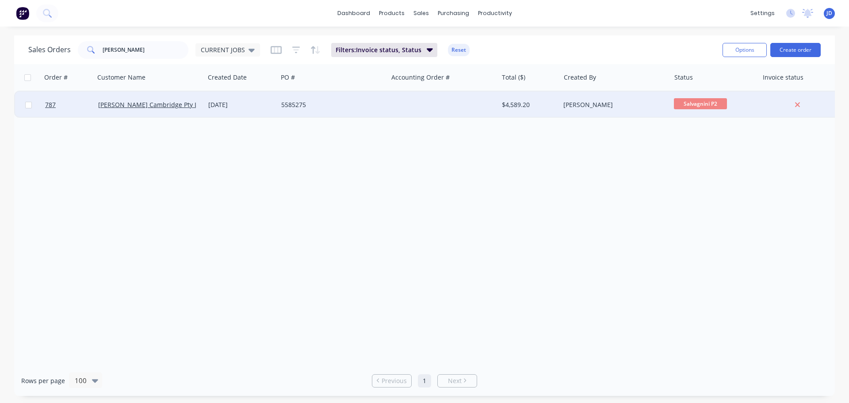
click at [304, 104] on div "5585275" at bounding box center [330, 104] width 98 height 9
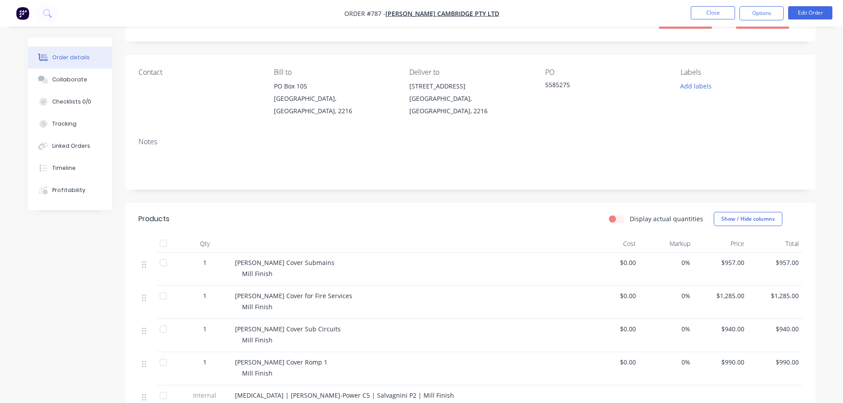
scroll to position [44, 0]
click at [719, 11] on button "Close" at bounding box center [713, 12] width 44 height 13
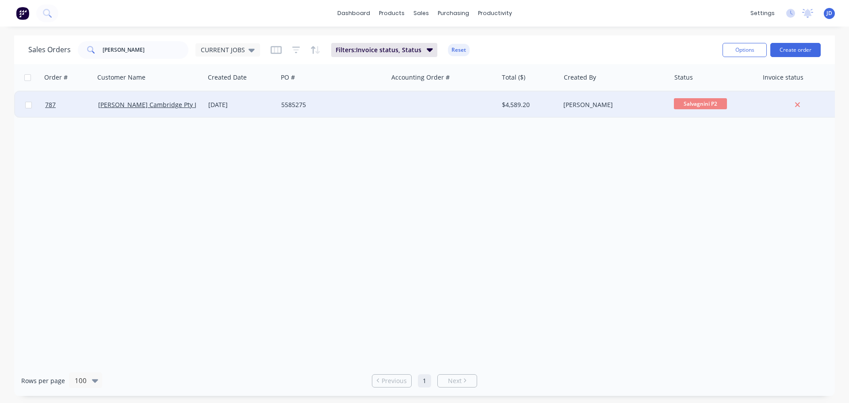
click at [388, 110] on div "787 [PERSON_NAME] Cambridge Pty Ltd [DATE] 5585275 $4,589.20 [PERSON_NAME] P2" at bounding box center [428, 105] width 826 height 27
click at [282, 112] on div "5585275" at bounding box center [333, 105] width 110 height 27
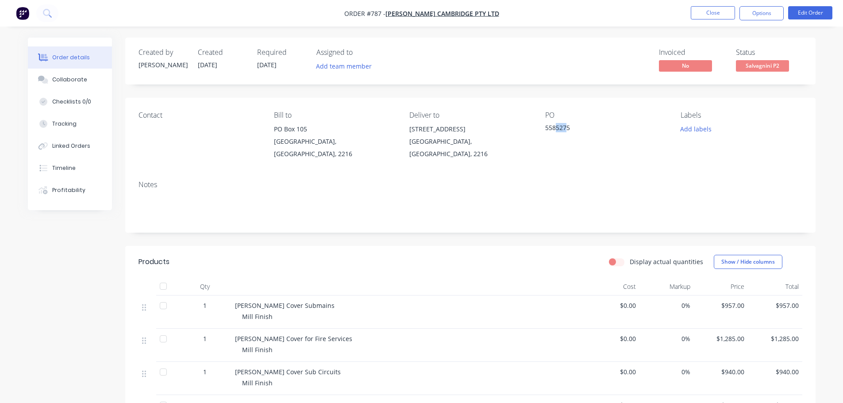
drag, startPoint x: 565, startPoint y: 131, endPoint x: 557, endPoint y: 129, distance: 9.1
click at [557, 129] on div "5585275" at bounding box center [600, 129] width 111 height 12
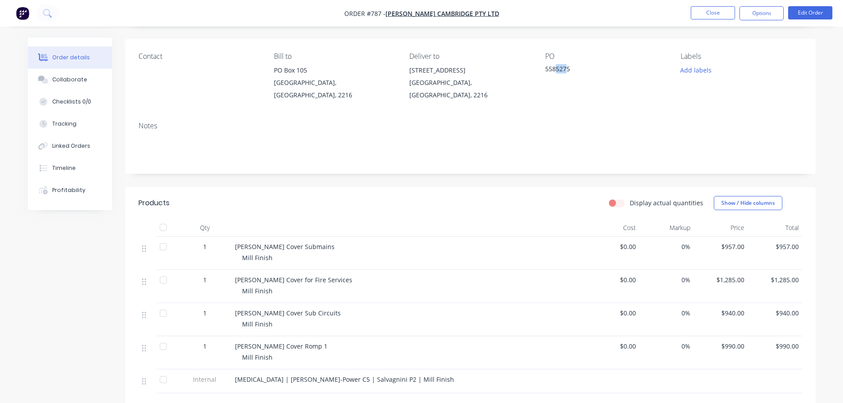
scroll to position [88, 0]
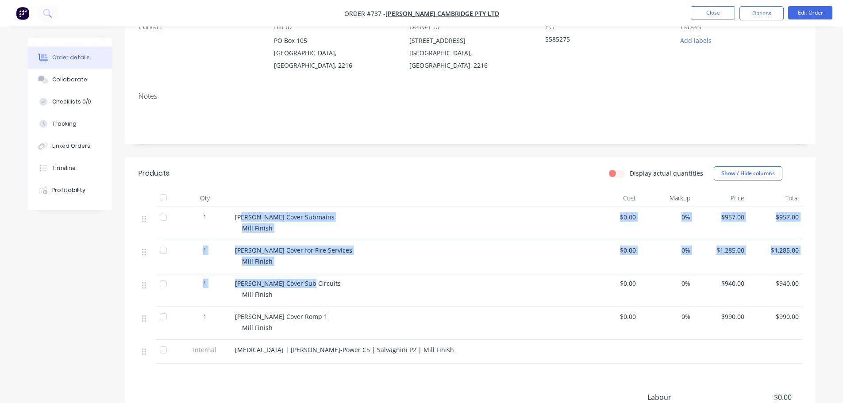
drag, startPoint x: 265, startPoint y: 217, endPoint x: 343, endPoint y: 273, distance: 96.3
click at [344, 276] on div "1 [PERSON_NAME] Cover Submains Mill Finish $0.00 0% $957.00 $957.00 1 [PERSON_N…" at bounding box center [470, 285] width 664 height 157
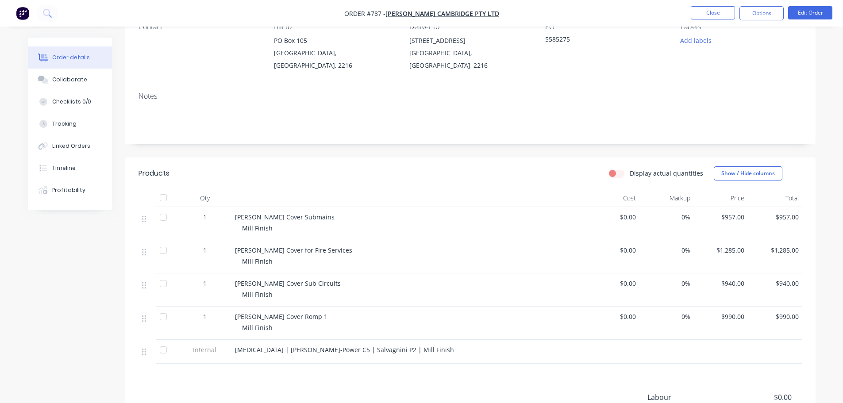
click at [396, 340] on div "[MEDICAL_DATA] | [PERSON_NAME]-Power C5 | Salvagnini P2 | Mill Finish" at bounding box center [408, 352] width 354 height 24
click at [83, 79] on div "Collaborate" at bounding box center [69, 80] width 35 height 8
